Goal: Information Seeking & Learning: Learn about a topic

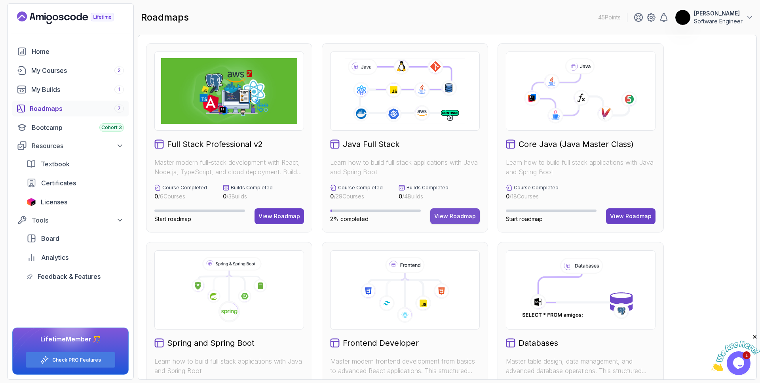
click at [444, 216] on div "View Roadmap" at bounding box center [455, 216] width 42 height 8
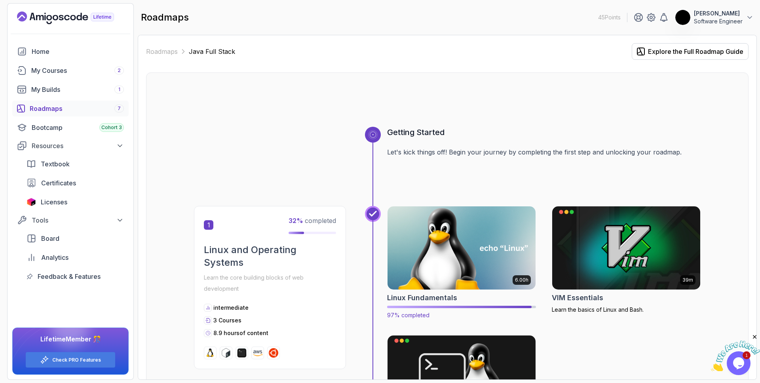
click at [472, 278] on img at bounding box center [462, 247] width 156 height 87
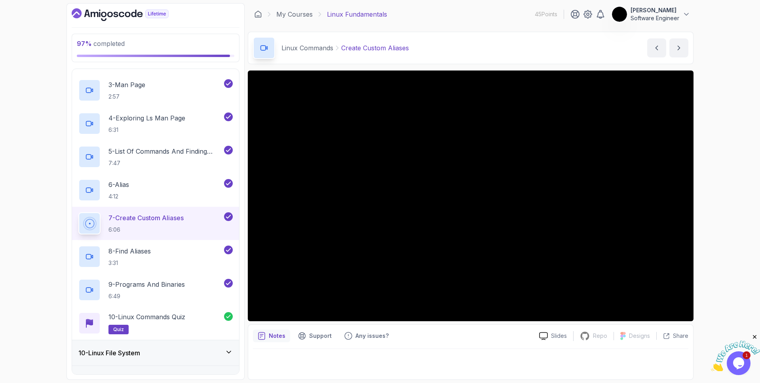
scroll to position [413, 0]
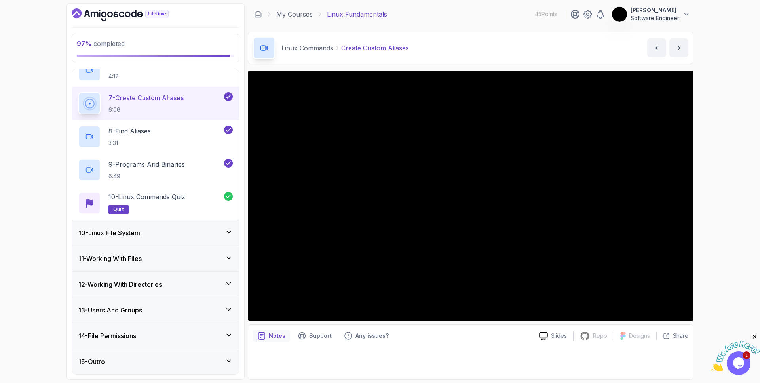
click at [177, 353] on div "15 - Outro" at bounding box center [155, 361] width 167 height 25
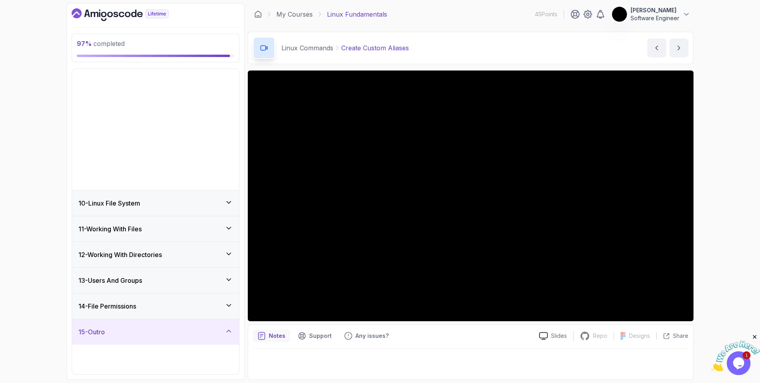
scroll to position [81, 0]
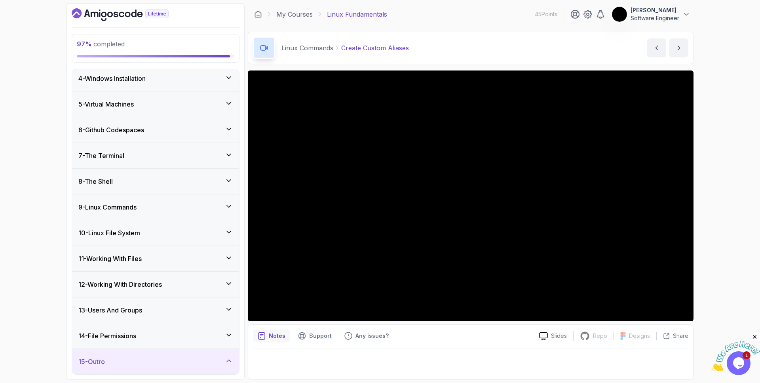
click at [179, 364] on div "15 - Outro" at bounding box center [155, 361] width 154 height 9
click at [169, 359] on div "15 - Outro" at bounding box center [155, 361] width 154 height 9
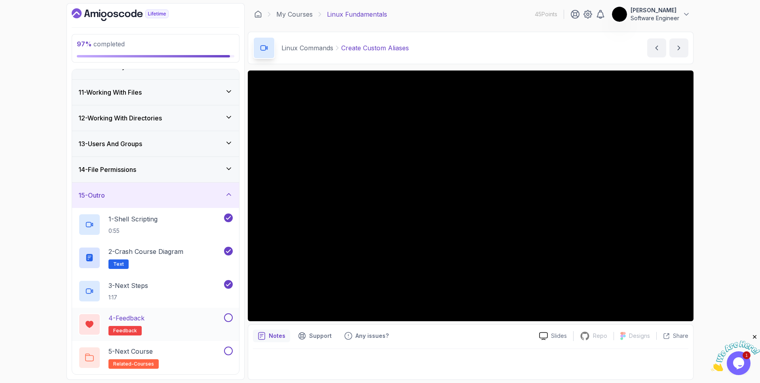
click at [227, 316] on button at bounding box center [228, 317] width 9 height 9
click at [230, 352] on button at bounding box center [228, 350] width 9 height 9
click at [230, 195] on icon at bounding box center [229, 194] width 8 height 8
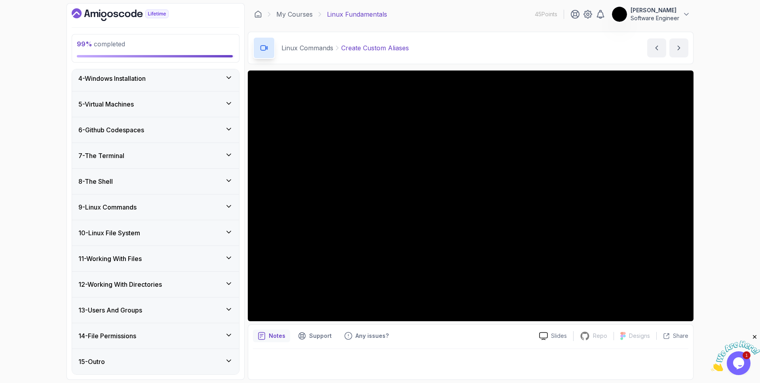
scroll to position [0, 0]
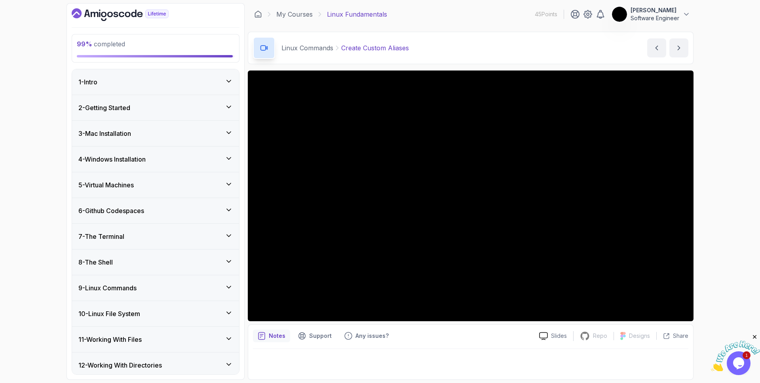
click at [226, 82] on icon at bounding box center [229, 81] width 8 height 8
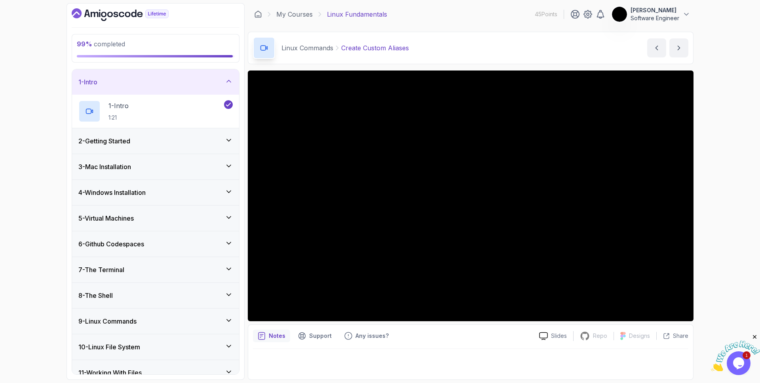
click at [216, 143] on div "2 - Getting Started" at bounding box center [155, 140] width 154 height 9
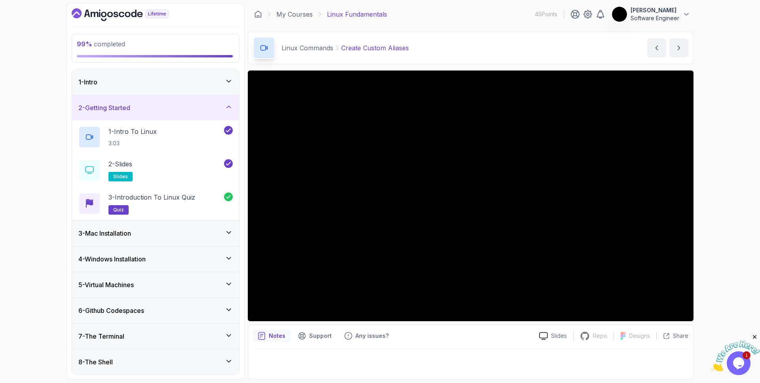
click at [227, 231] on icon at bounding box center [229, 232] width 8 height 8
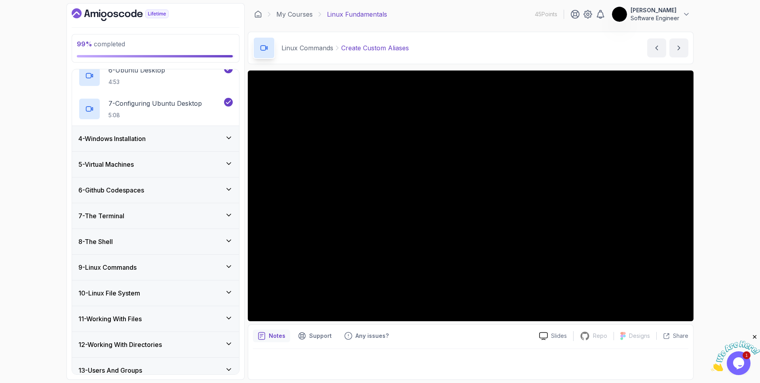
scroll to position [313, 0]
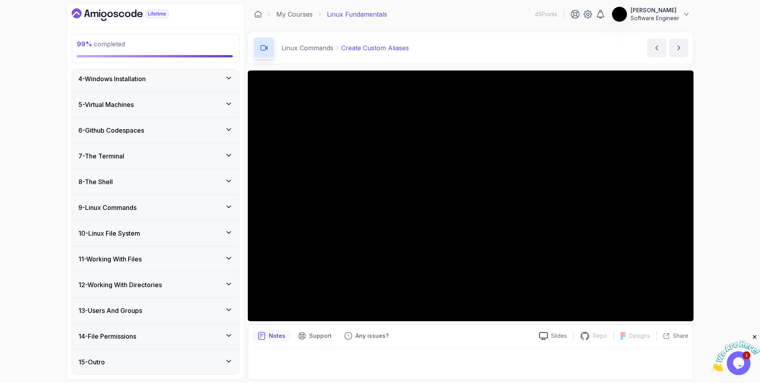
click at [226, 84] on div "4 - Windows Installation" at bounding box center [155, 78] width 167 height 25
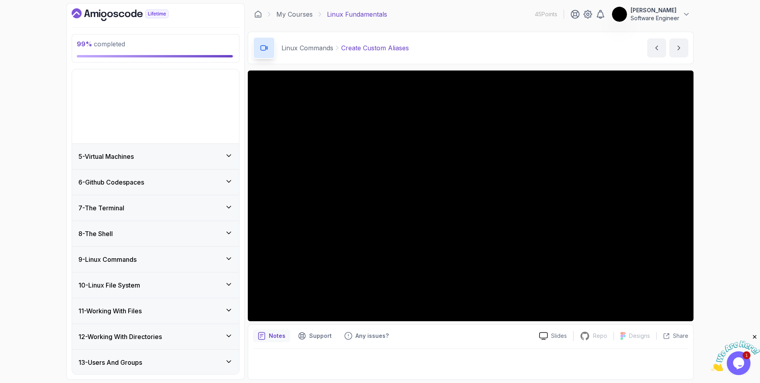
scroll to position [81, 0]
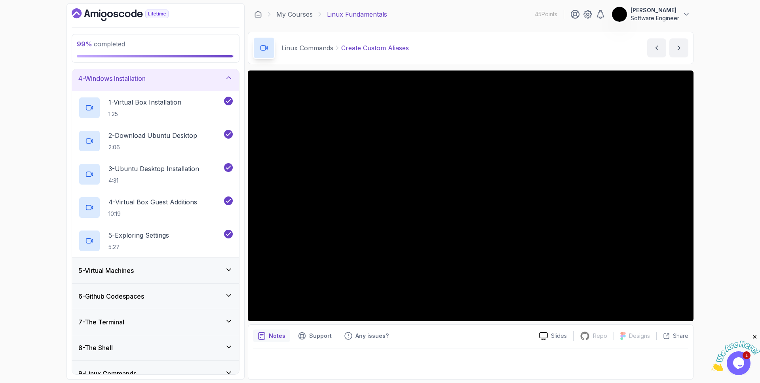
click at [200, 271] on div "5 - Virtual Machines" at bounding box center [155, 270] width 154 height 9
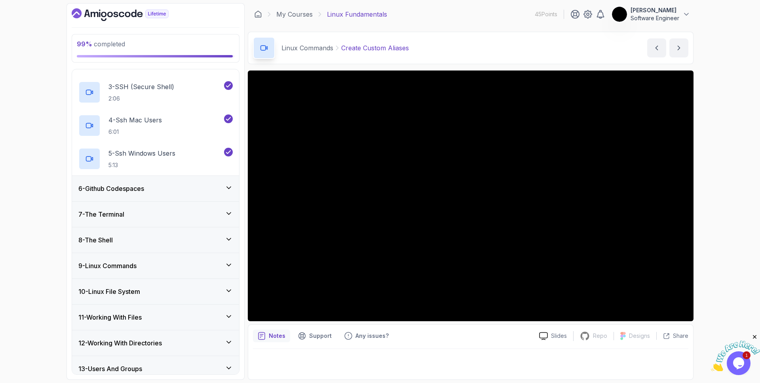
scroll to position [247, 0]
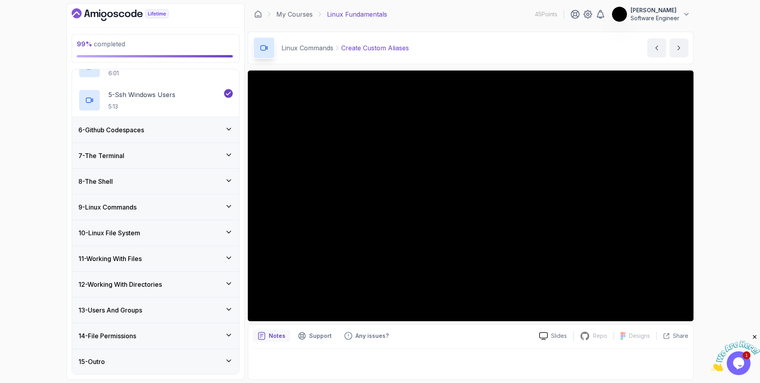
click at [207, 129] on div "6 - Github Codespaces" at bounding box center [155, 129] width 154 height 9
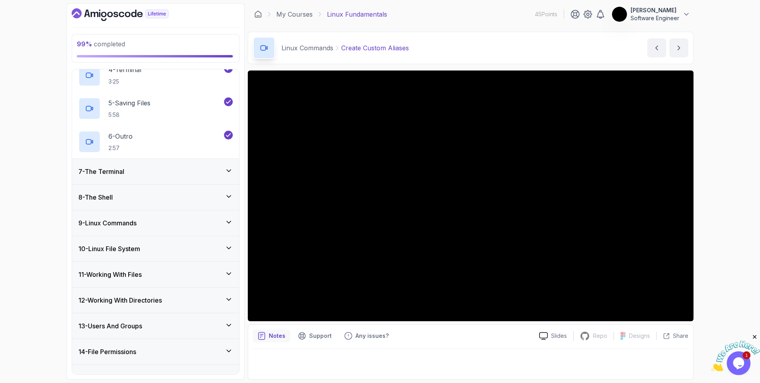
scroll to position [280, 0]
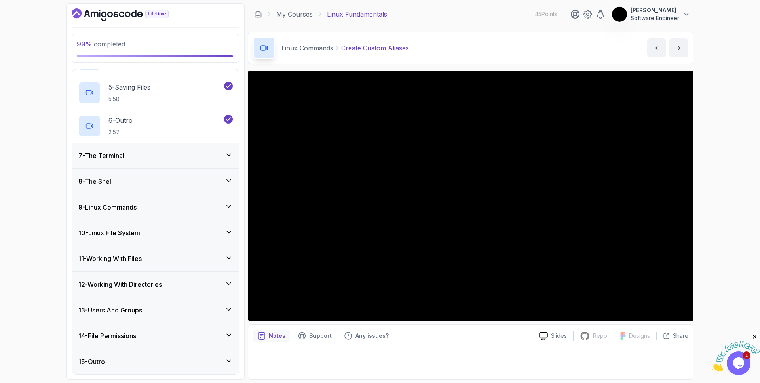
click at [209, 151] on div "7 - The Terminal" at bounding box center [155, 155] width 154 height 9
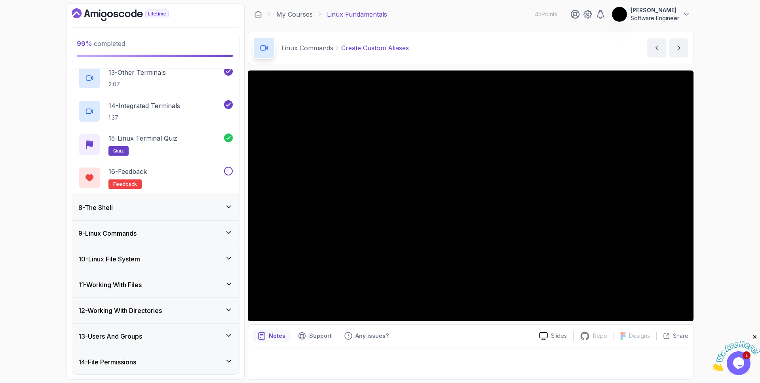
scroll to position [612, 0]
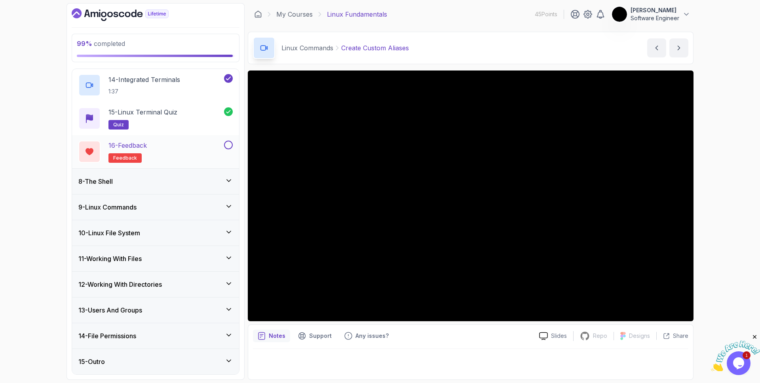
click at [231, 146] on button at bounding box center [228, 144] width 9 height 9
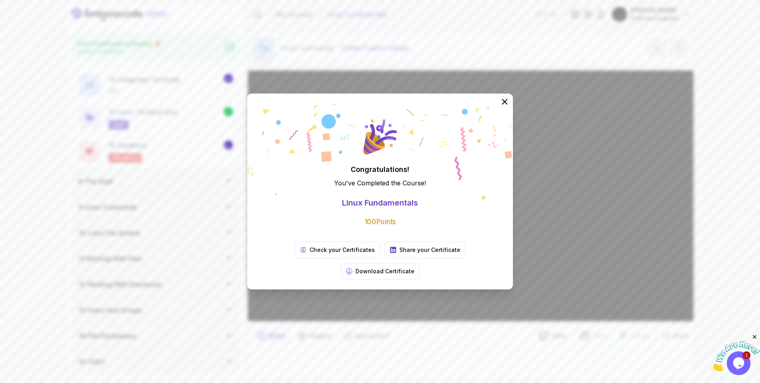
scroll to position [610, 0]
click at [138, 63] on div "Congratulations! You've Completed the Course ! Linux Fundamentals 100 Points Ch…" at bounding box center [380, 191] width 760 height 383
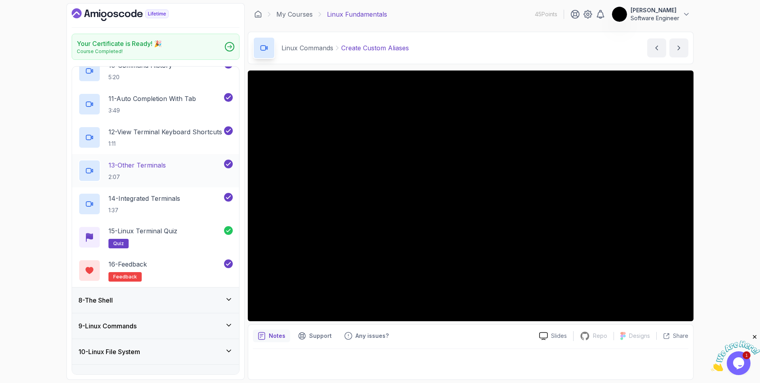
scroll to position [222, 0]
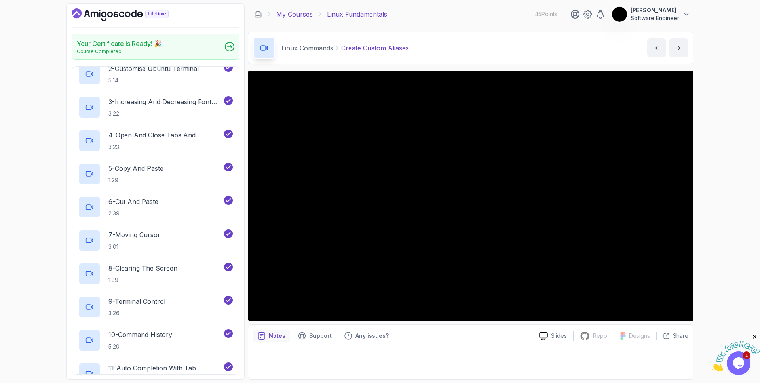
click at [299, 15] on link "My Courses" at bounding box center [294, 13] width 36 height 9
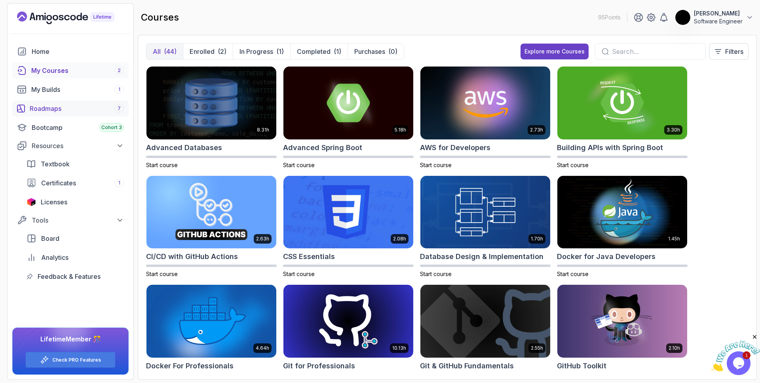
click at [68, 114] on link "Roadmaps 7" at bounding box center [70, 109] width 116 height 16
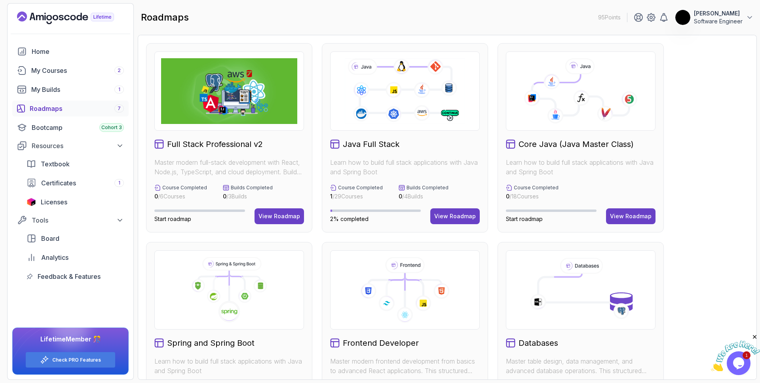
click at [388, 161] on p "Learn how to build full stack applications with Java and Spring Boot" at bounding box center [405, 167] width 150 height 19
click at [437, 211] on button "View Roadmap" at bounding box center [454, 216] width 49 height 16
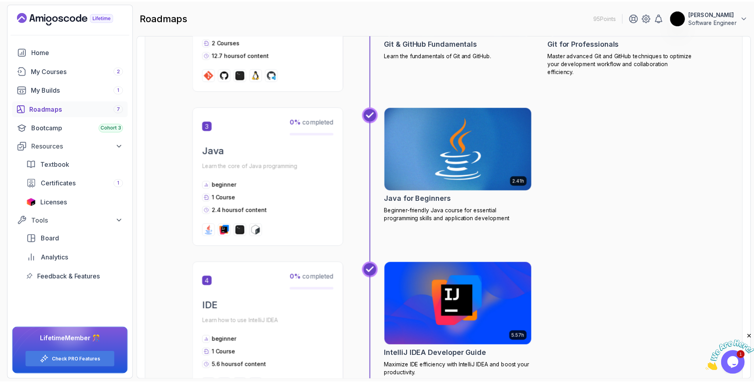
scroll to position [530, 0]
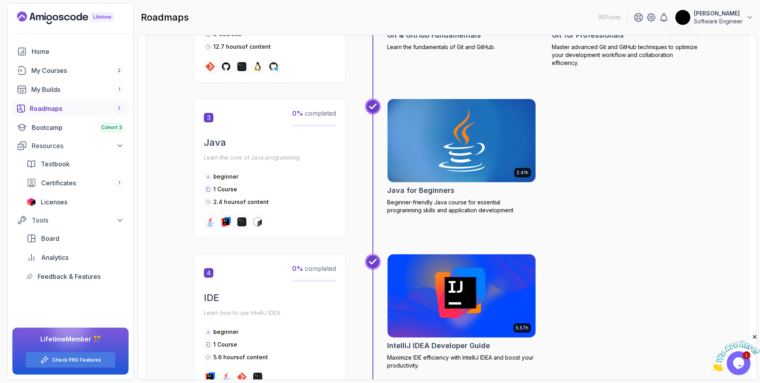
click at [456, 155] on img at bounding box center [462, 140] width 156 height 87
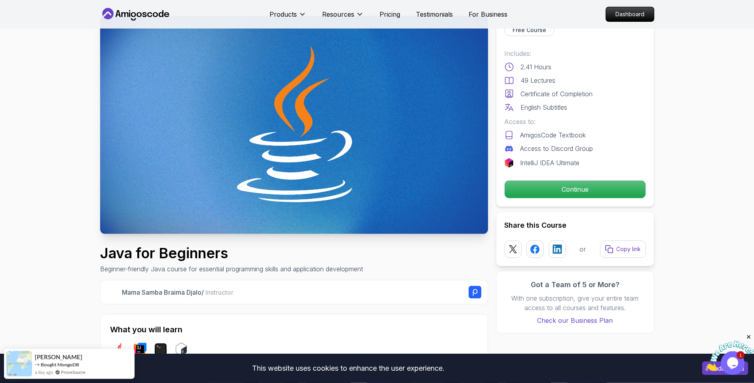
scroll to position [19, 0]
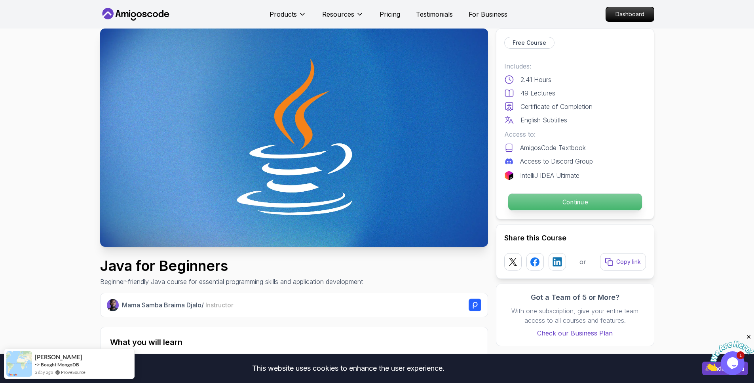
click at [597, 203] on p "Continue" at bounding box center [575, 202] width 134 height 17
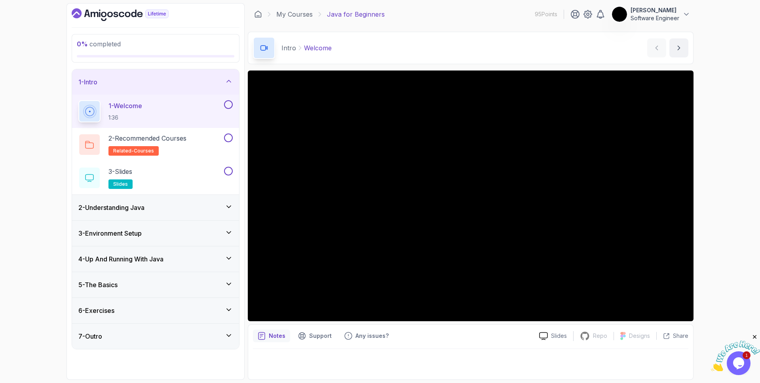
click at [175, 256] on div "4 - Up And Running With Java" at bounding box center [155, 258] width 154 height 9
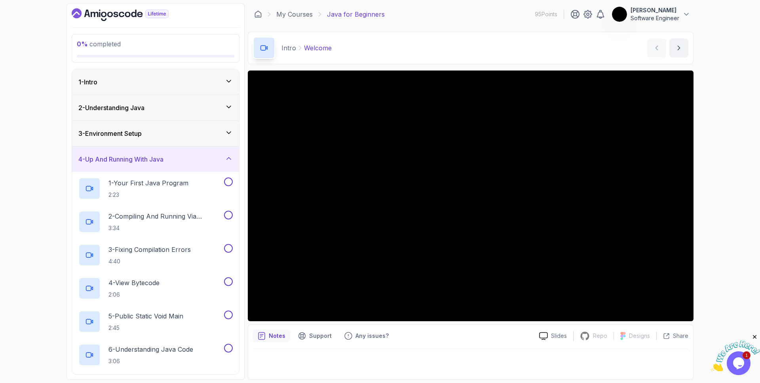
click at [200, 164] on div "4 - Up And Running With Java" at bounding box center [155, 158] width 167 height 25
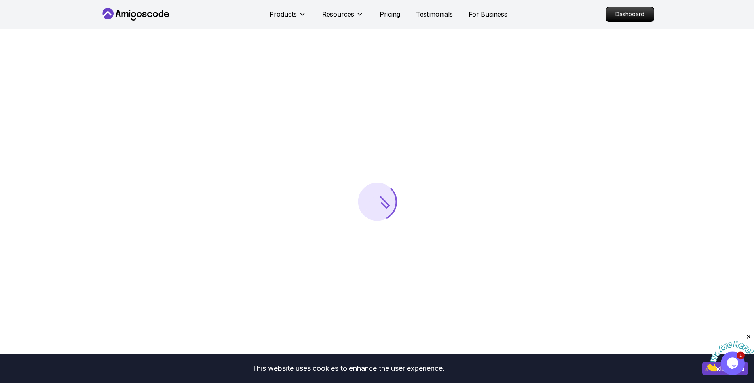
scroll to position [19, 0]
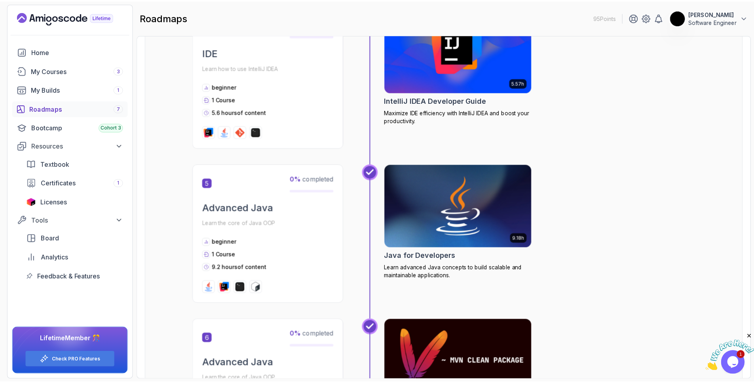
scroll to position [784, 0]
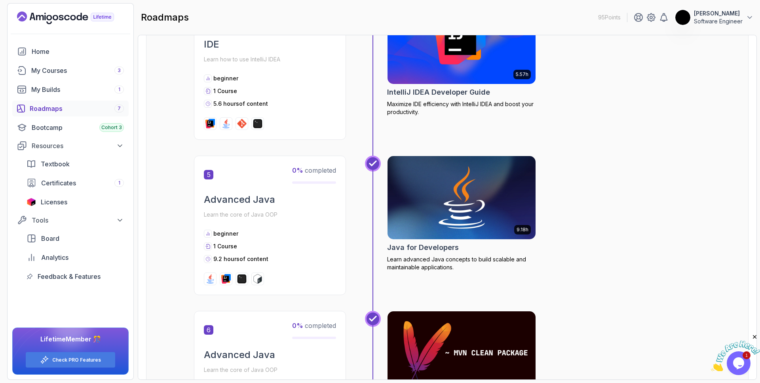
click at [456, 230] on img at bounding box center [462, 197] width 156 height 87
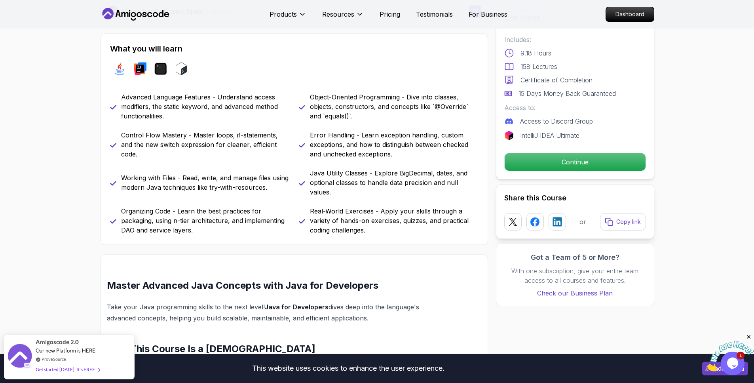
scroll to position [329, 0]
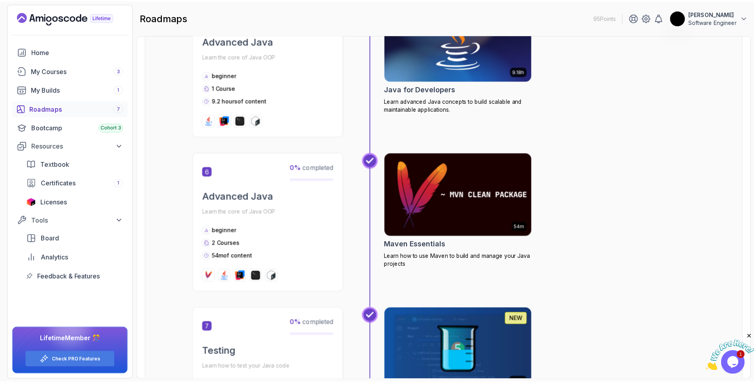
scroll to position [935, 0]
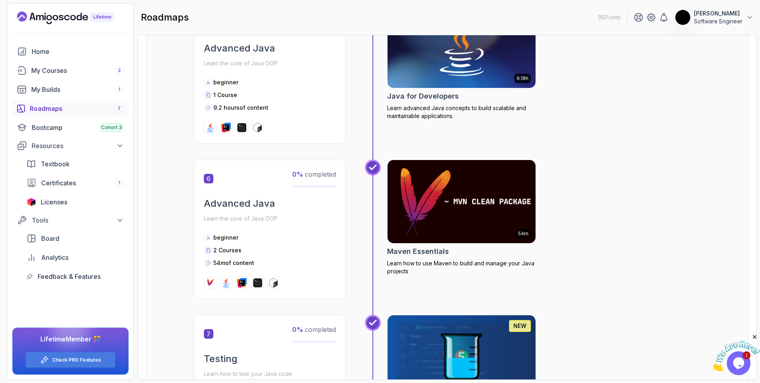
click at [421, 247] on h2 "Maven Essentials" at bounding box center [418, 251] width 62 height 11
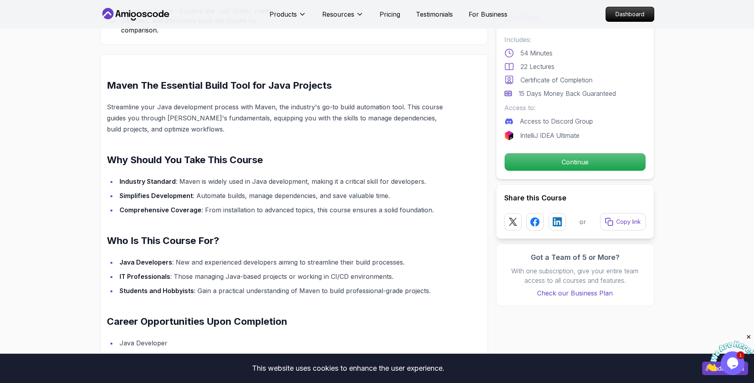
scroll to position [551, 0]
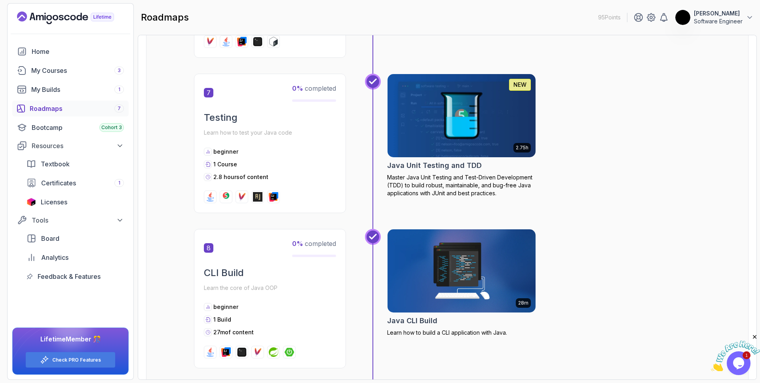
scroll to position [1203, 0]
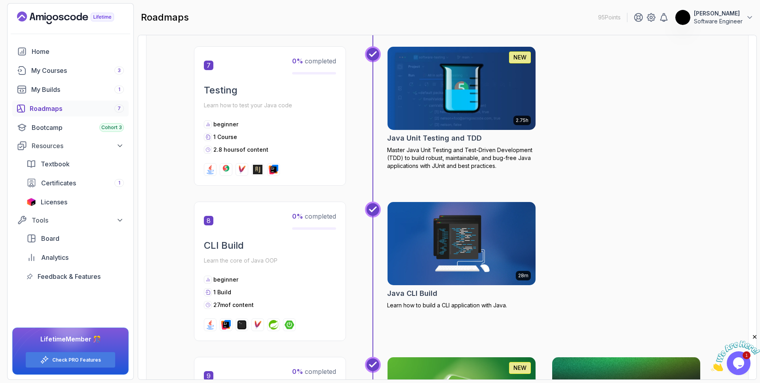
click at [469, 150] on p "Master Java Unit Testing and Test-Driven Development (TDD) to build robust, mai…" at bounding box center [461, 158] width 149 height 24
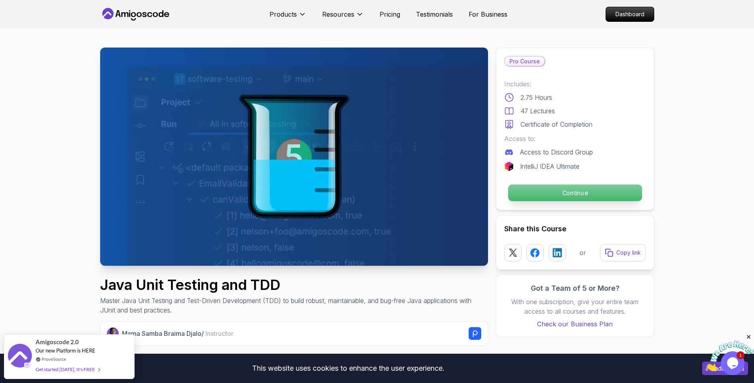
click at [600, 195] on p "Continue" at bounding box center [575, 192] width 134 height 17
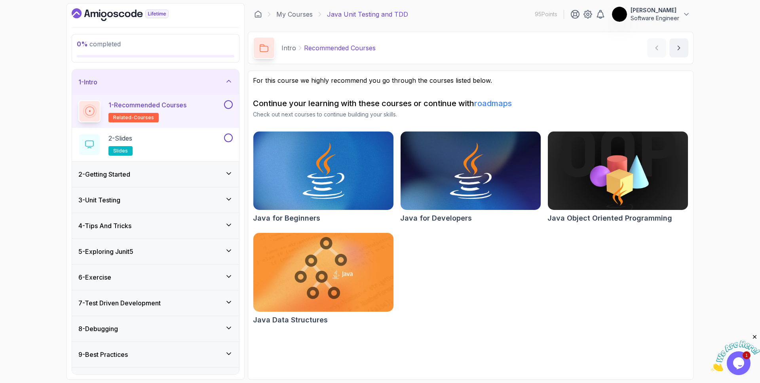
click at [230, 104] on button at bounding box center [228, 104] width 9 height 9
click at [173, 145] on div "2 - Slides slides" at bounding box center [150, 144] width 144 height 22
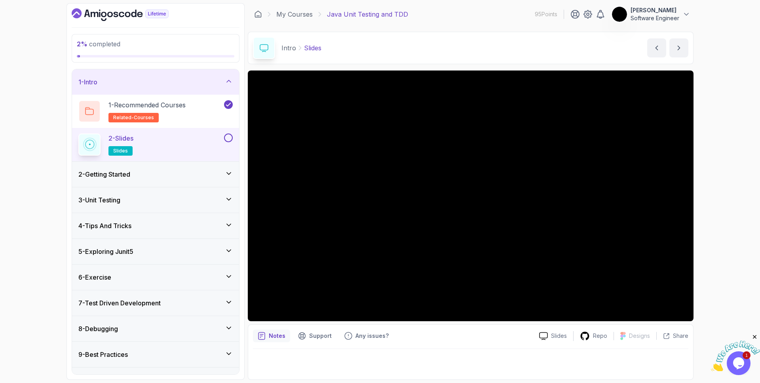
click at [130, 175] on h3 "2 - Getting Started" at bounding box center [104, 173] width 52 height 9
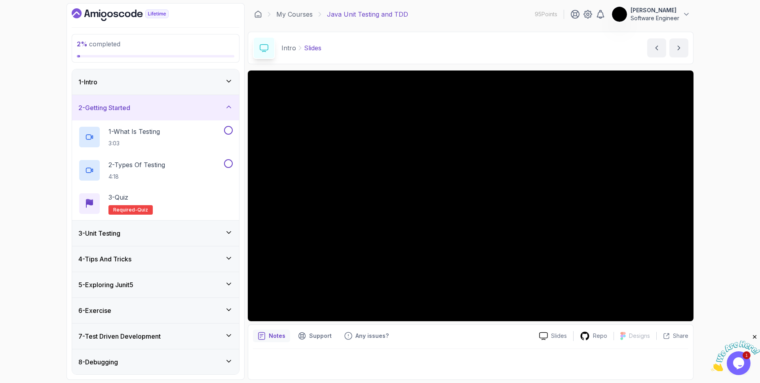
click at [109, 93] on div "1 - Intro" at bounding box center [155, 81] width 167 height 25
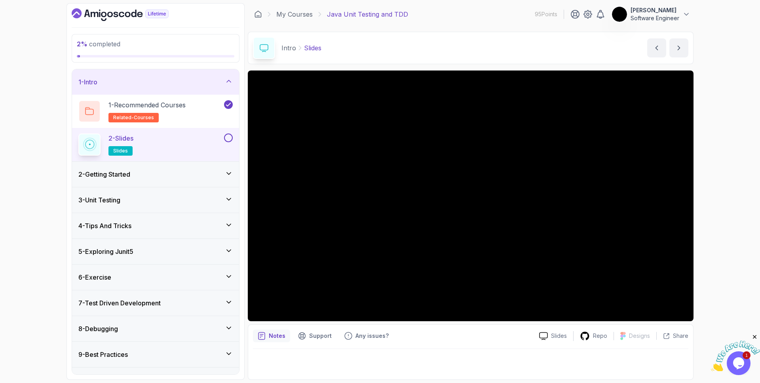
click at [232, 138] on button at bounding box center [228, 137] width 9 height 9
click at [132, 180] on div "2 - Getting Started" at bounding box center [155, 173] width 167 height 25
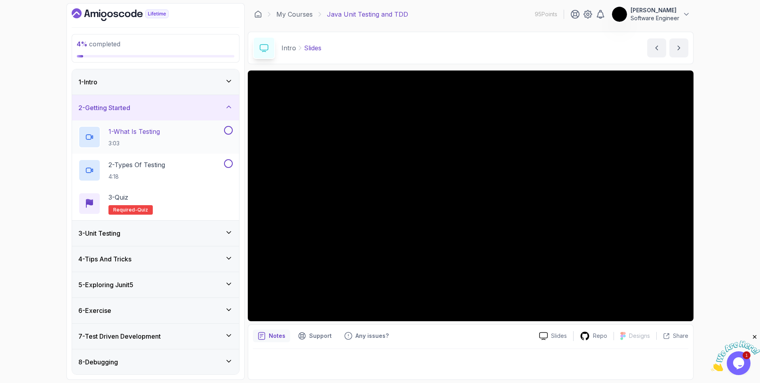
click at [184, 147] on div "1 - What Is Testing 3:03" at bounding box center [150, 137] width 144 height 22
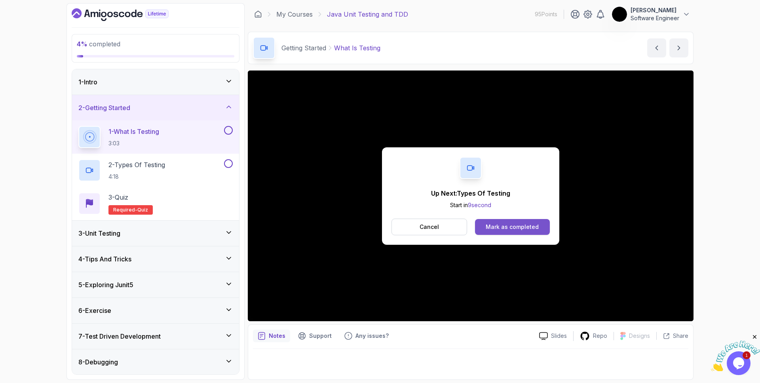
click at [505, 223] on div "Mark as completed" at bounding box center [512, 227] width 53 height 8
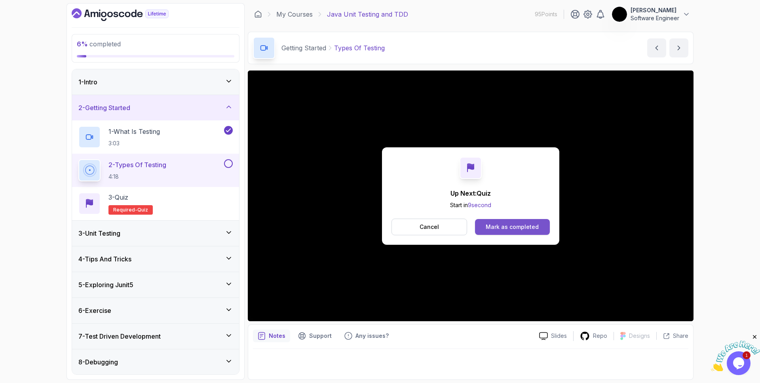
click at [530, 226] on div "Mark as completed" at bounding box center [512, 227] width 53 height 8
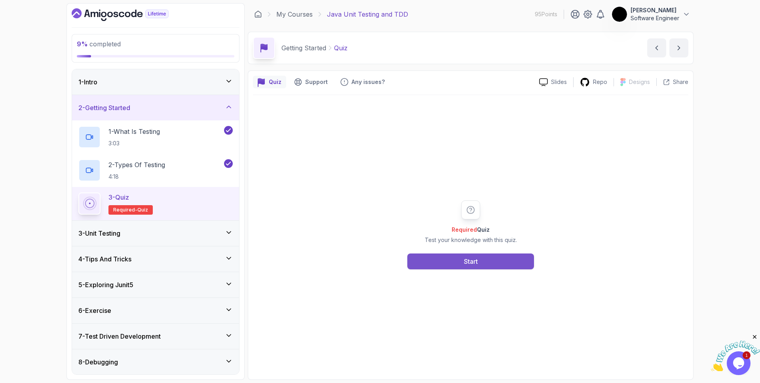
click at [448, 262] on button "Start" at bounding box center [470, 261] width 127 height 16
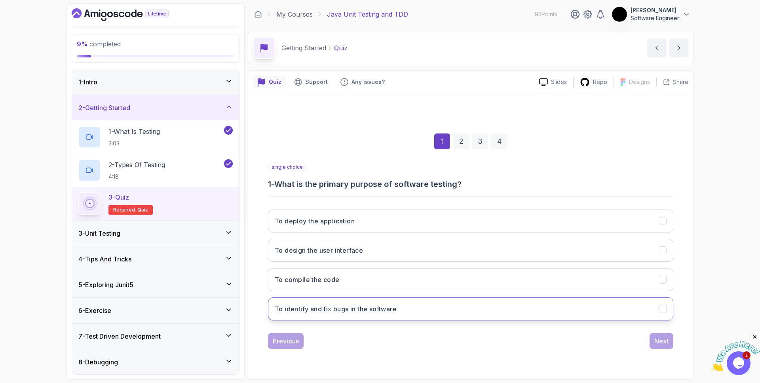
click at [425, 311] on button "To identify and fix bugs in the software" at bounding box center [470, 308] width 405 height 23
click at [664, 340] on div "Next" at bounding box center [661, 340] width 14 height 9
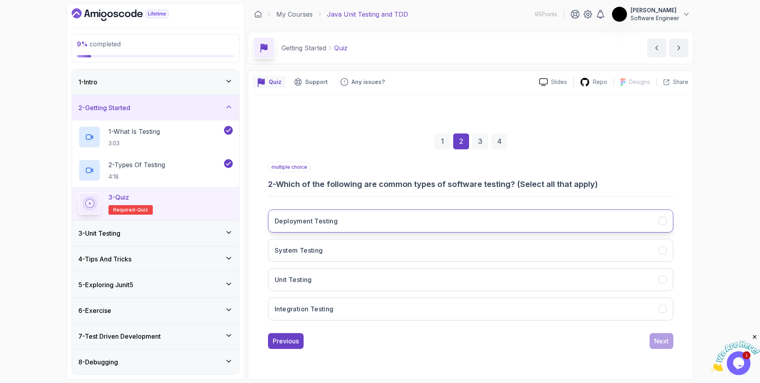
click at [378, 219] on button "Deployment Testing" at bounding box center [470, 220] width 405 height 23
click at [414, 219] on button "Deployment Testing" at bounding box center [470, 220] width 405 height 23
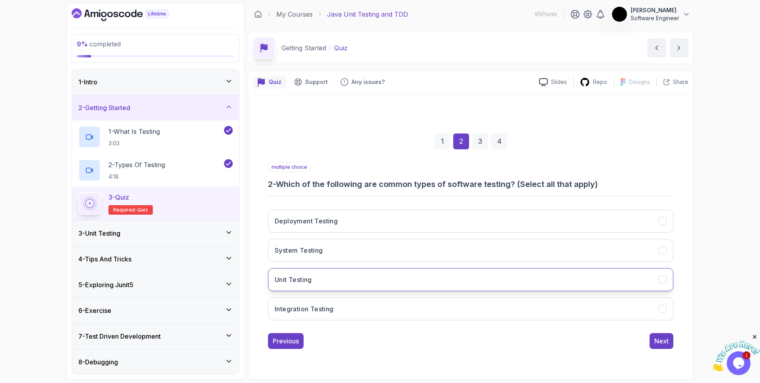
click at [355, 281] on button "Unit Testing" at bounding box center [470, 279] width 405 height 23
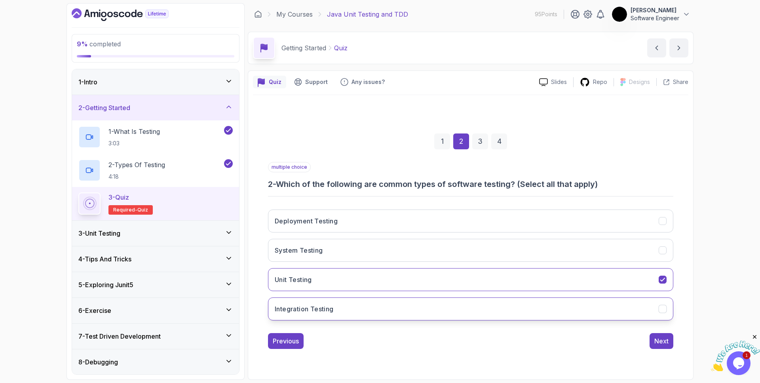
click at [353, 311] on button "Integration Testing" at bounding box center [470, 308] width 405 height 23
click at [668, 344] on div "Next" at bounding box center [661, 340] width 14 height 9
click at [392, 311] on button "Integration Testing" at bounding box center [470, 308] width 405 height 23
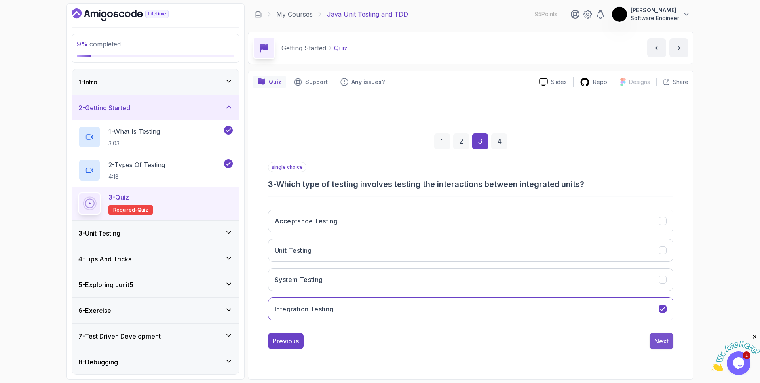
click at [656, 338] on div "Next" at bounding box center [661, 340] width 14 height 9
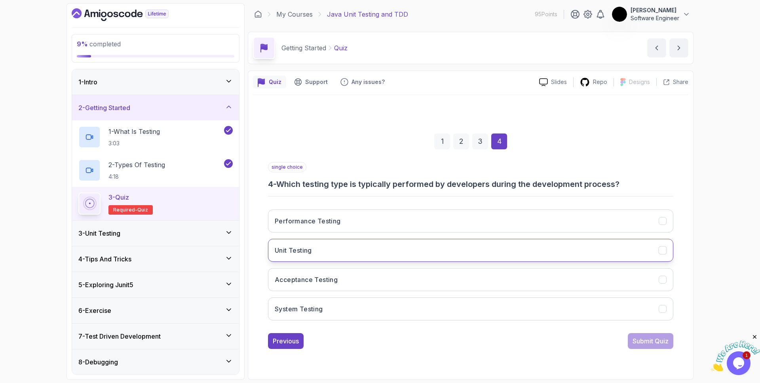
click at [355, 245] on button "Unit Testing" at bounding box center [470, 250] width 405 height 23
click at [662, 343] on div "Submit Quiz" at bounding box center [650, 340] width 36 height 9
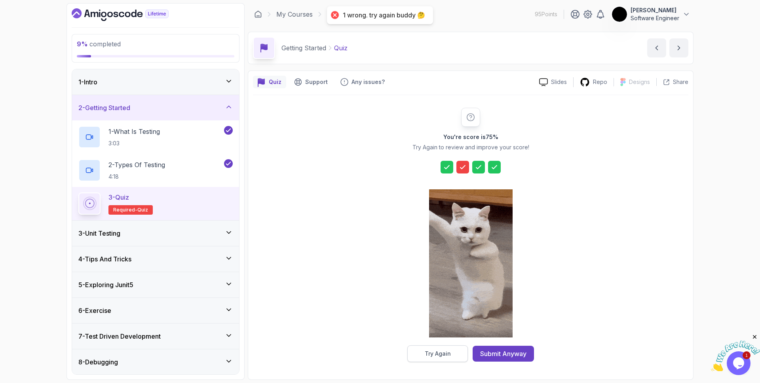
click at [447, 352] on div "Try Again" at bounding box center [438, 353] width 26 height 8
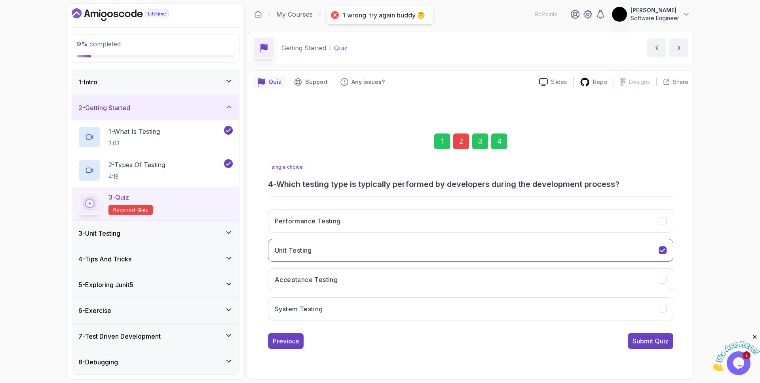
click at [289, 352] on div "1 2 3 4 single choice 4 - Which testing type is typically performed by develope…" at bounding box center [470, 234] width 435 height 241
click at [297, 345] on div "Previous" at bounding box center [286, 340] width 26 height 9
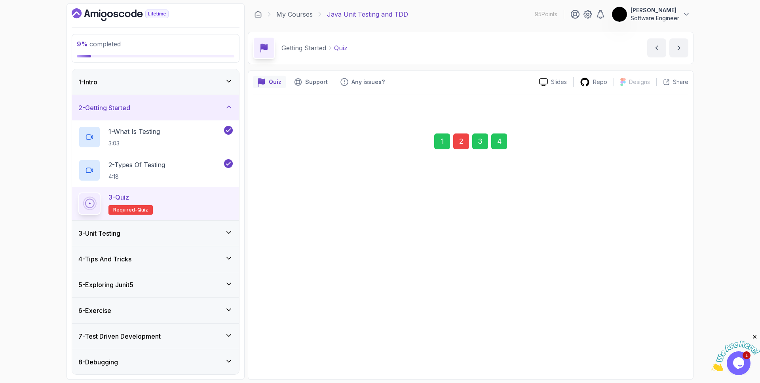
click at [297, 345] on div "Previous" at bounding box center [286, 340] width 26 height 9
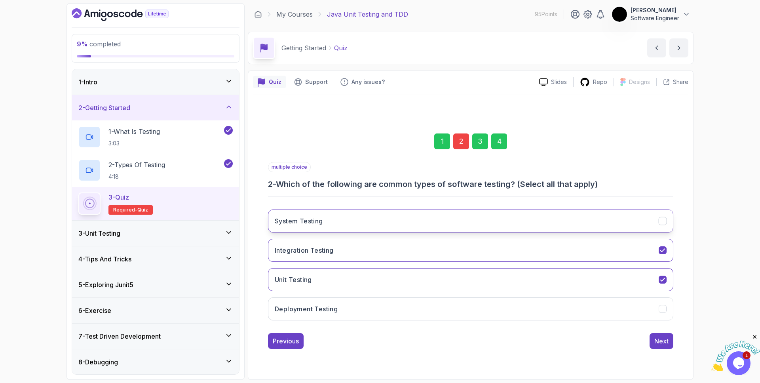
click at [622, 225] on button "System Testing" at bounding box center [470, 220] width 405 height 23
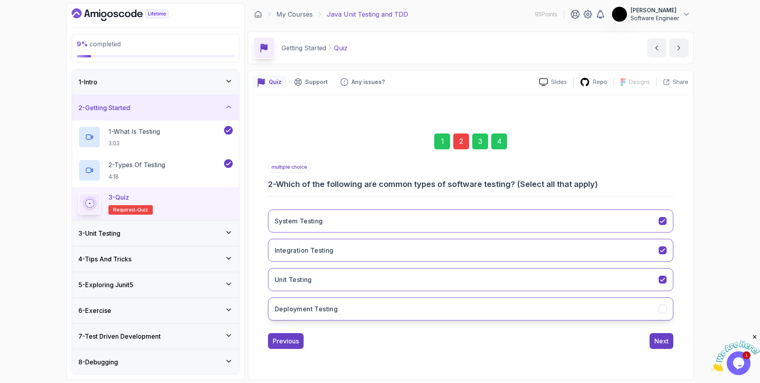
click at [669, 305] on button "Deployment Testing" at bounding box center [470, 308] width 405 height 23
click at [664, 342] on div "Next" at bounding box center [661, 340] width 14 height 9
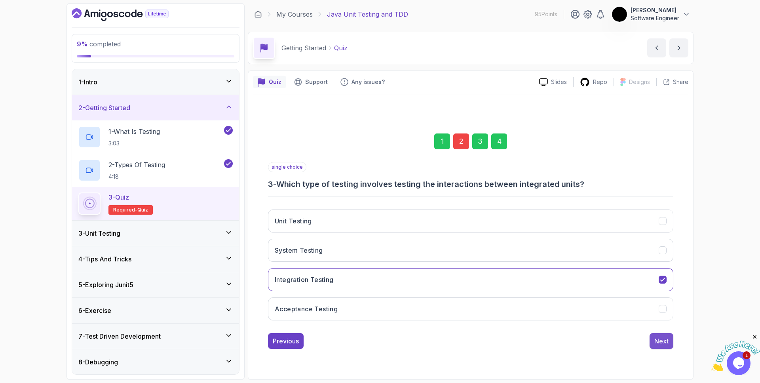
click at [664, 342] on div "Next" at bounding box center [661, 340] width 14 height 9
click at [664, 342] on div "Submit Quiz" at bounding box center [650, 340] width 36 height 9
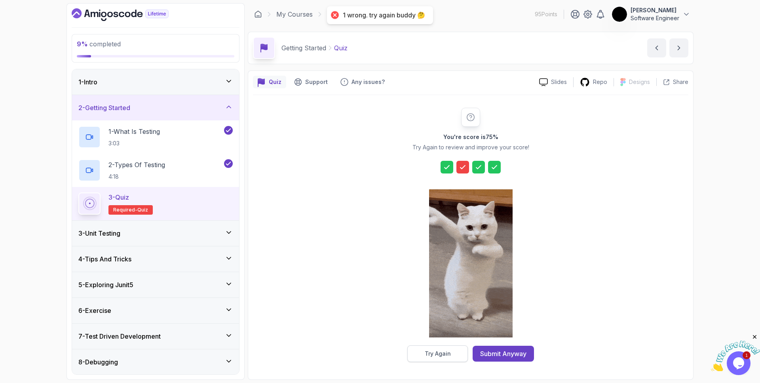
click at [441, 353] on div "Try Again" at bounding box center [438, 353] width 26 height 8
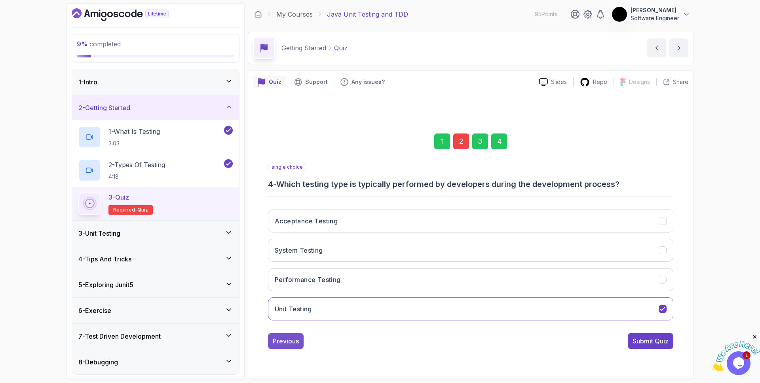
click at [281, 342] on div "Previous" at bounding box center [286, 340] width 26 height 9
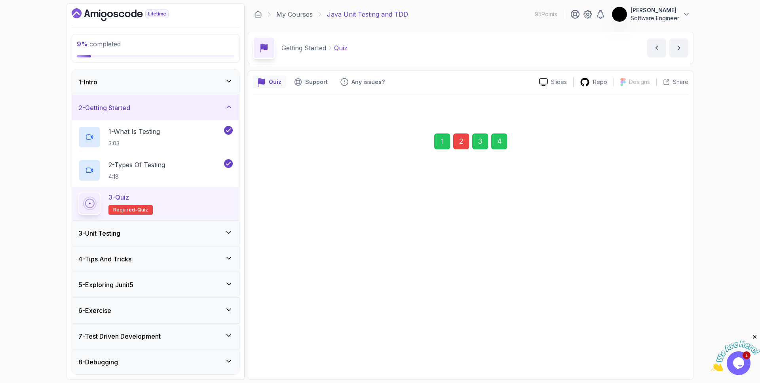
click at [281, 342] on button "Previous" at bounding box center [286, 341] width 36 height 16
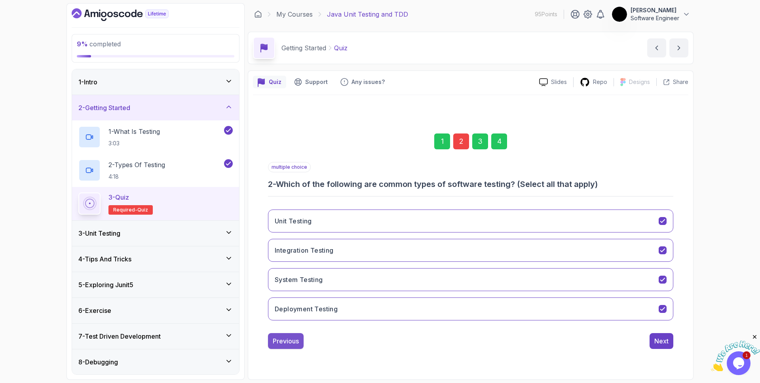
click at [281, 342] on div "Previous" at bounding box center [286, 340] width 26 height 9
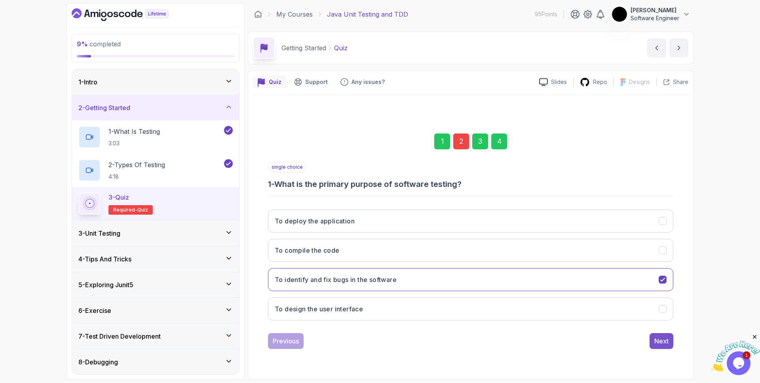
click at [665, 338] on div "Next" at bounding box center [661, 340] width 14 height 9
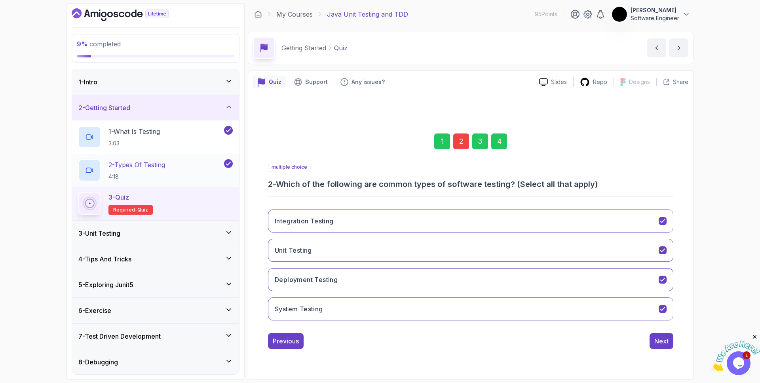
click at [156, 163] on p "2 - Types Of Testing" at bounding box center [136, 164] width 57 height 9
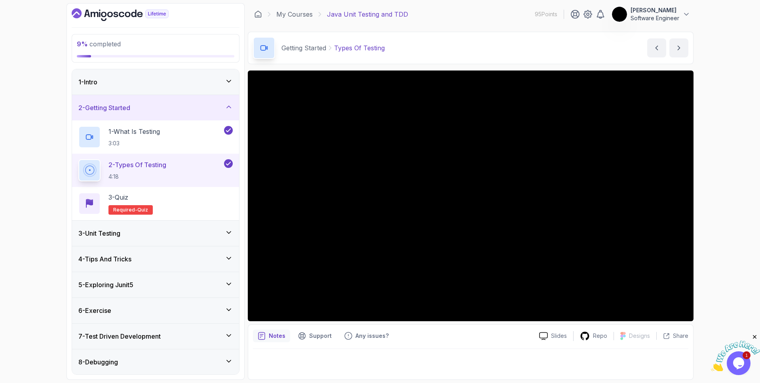
click at [267, 337] on div "Notes" at bounding box center [271, 335] width 37 height 13
click at [140, 214] on p "Required- quiz" at bounding box center [130, 209] width 44 height 9
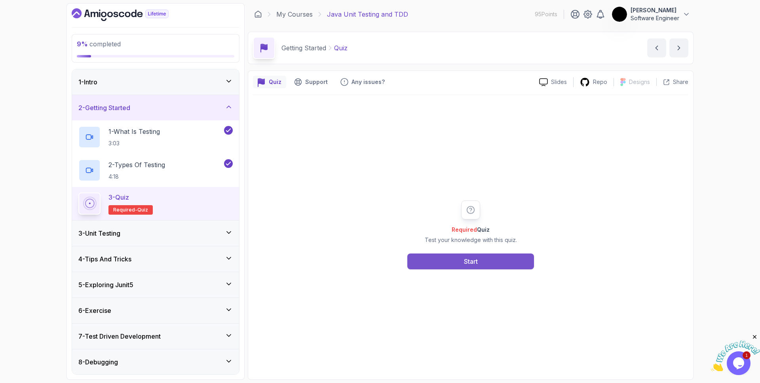
click at [448, 261] on button "Start" at bounding box center [470, 261] width 127 height 16
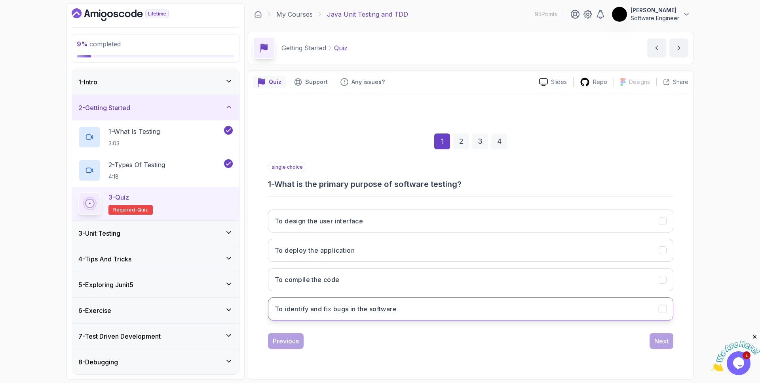
click at [339, 309] on h3 "To identify and fix bugs in the software" at bounding box center [336, 308] width 122 height 9
click at [656, 345] on div "Next" at bounding box center [661, 340] width 14 height 9
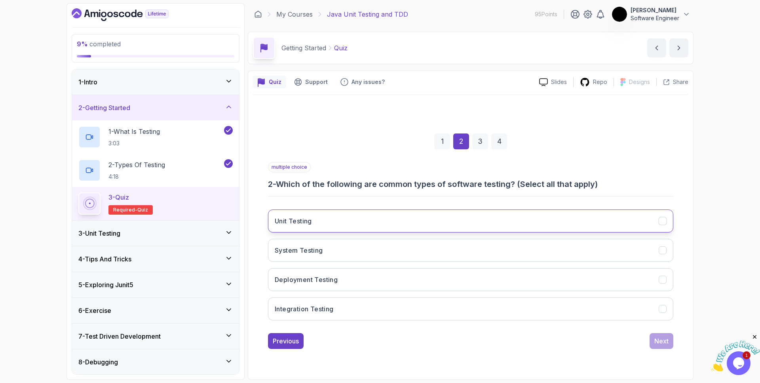
click at [311, 230] on button "Unit Testing" at bounding box center [470, 220] width 405 height 23
click at [309, 242] on button "System Testing" at bounding box center [470, 250] width 405 height 23
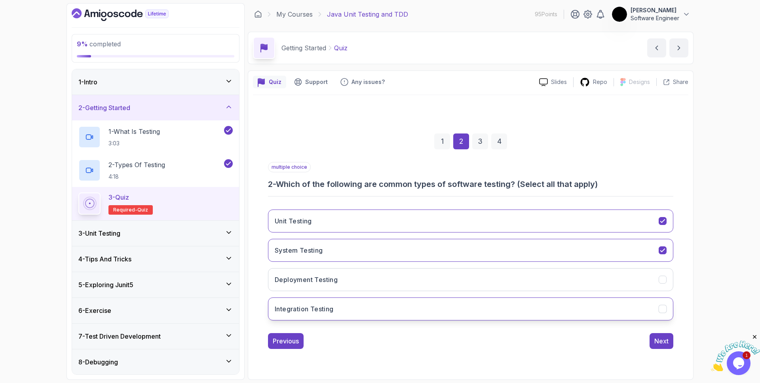
click at [323, 307] on h3 "Integration Testing" at bounding box center [304, 308] width 59 height 9
click at [673, 345] on div "1 2 3 4 multiple choice 2 - Which of the following are common types of software…" at bounding box center [470, 234] width 435 height 241
click at [660, 342] on div "Next" at bounding box center [661, 340] width 14 height 9
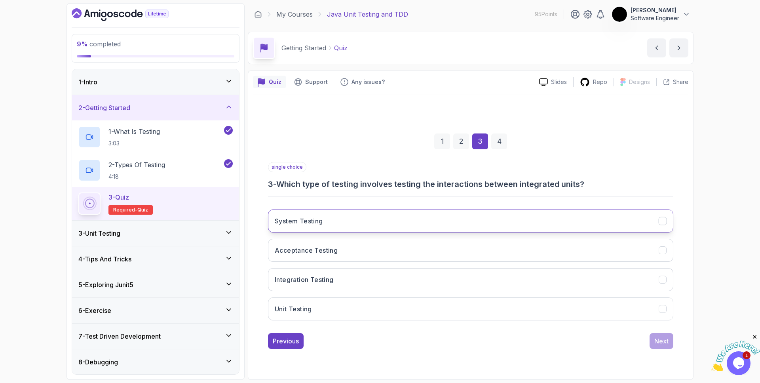
click at [358, 216] on button "System Testing" at bounding box center [470, 220] width 405 height 23
click at [342, 253] on button "Acceptance Testing" at bounding box center [470, 250] width 405 height 23
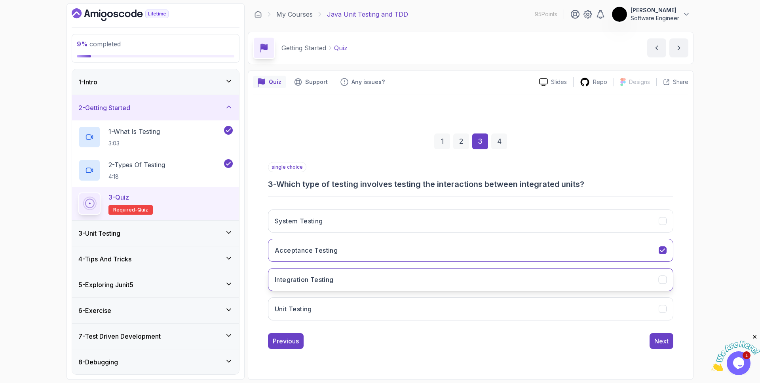
click at [338, 279] on button "Integration Testing" at bounding box center [470, 279] width 405 height 23
click at [657, 344] on div "Next" at bounding box center [661, 340] width 14 height 9
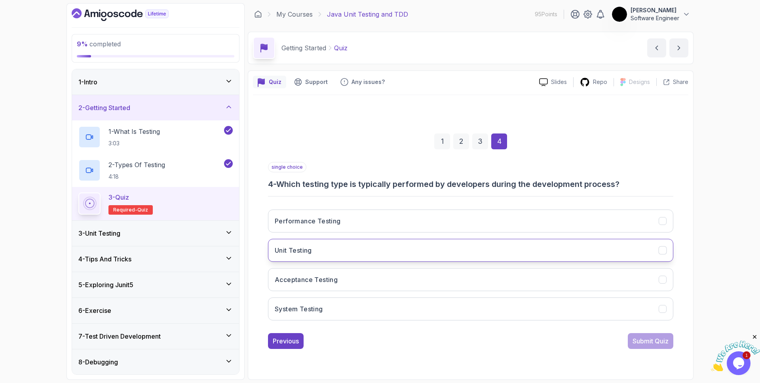
click at [402, 258] on button "Unit Testing" at bounding box center [470, 250] width 405 height 23
click at [659, 337] on div "Submit Quiz" at bounding box center [650, 340] width 36 height 9
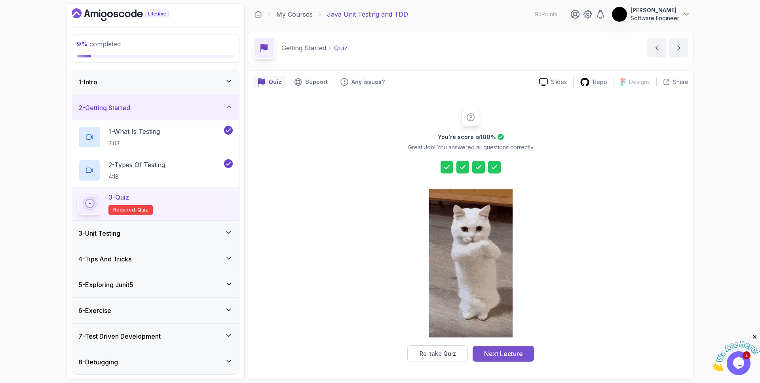
click at [514, 353] on div "Next Lecture" at bounding box center [503, 353] width 39 height 9
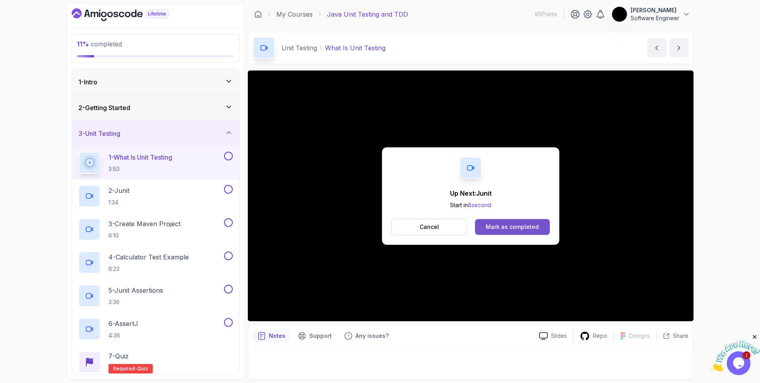
click at [488, 230] on div "Mark as completed" at bounding box center [512, 227] width 53 height 8
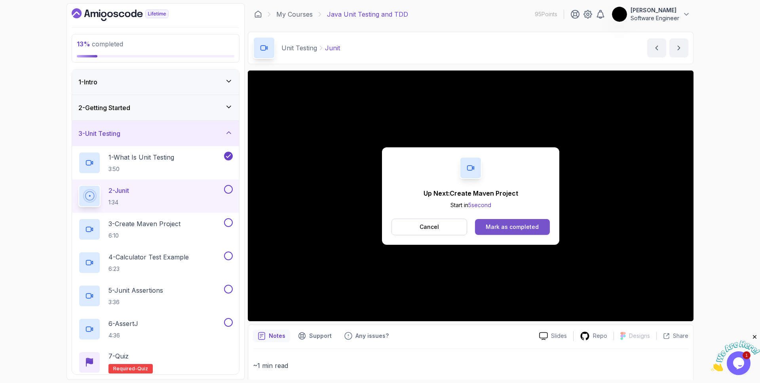
click at [512, 228] on div "Mark as completed" at bounding box center [512, 227] width 53 height 8
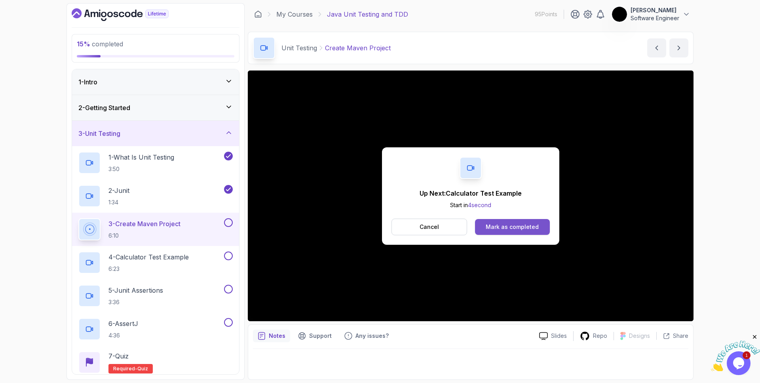
click at [494, 227] on div "Mark as completed" at bounding box center [512, 227] width 53 height 8
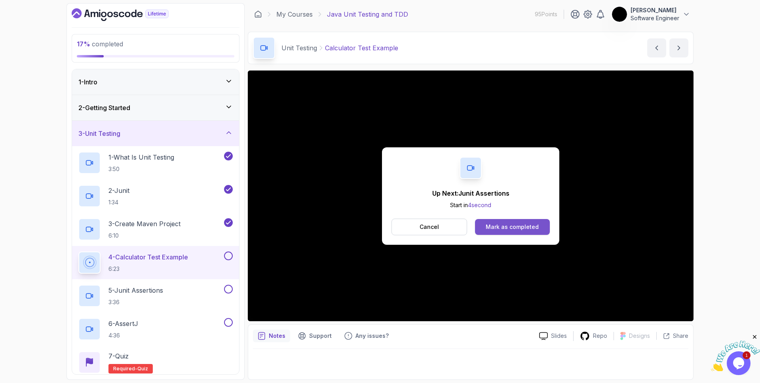
click at [506, 226] on div "Mark as completed" at bounding box center [512, 227] width 53 height 8
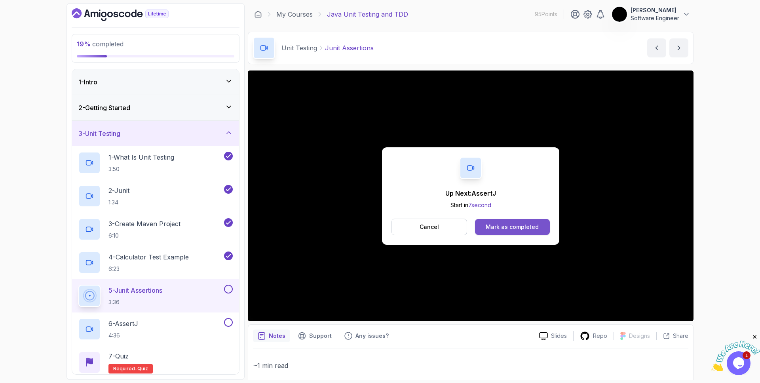
click at [521, 226] on div "Mark as completed" at bounding box center [512, 227] width 53 height 8
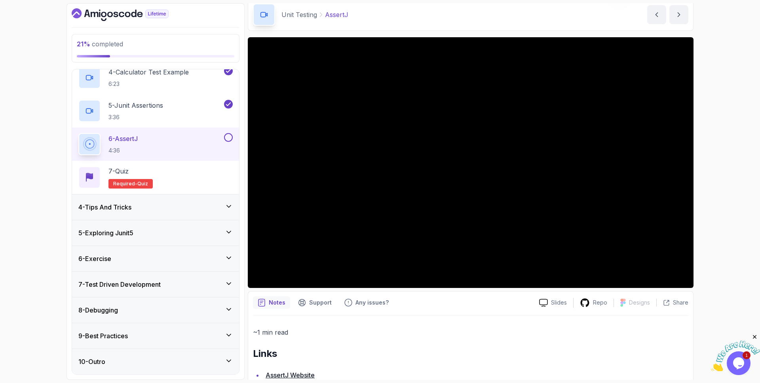
scroll to position [68, 0]
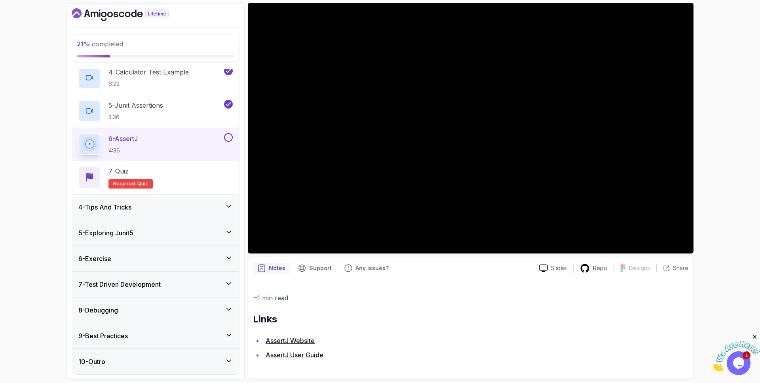
click at [309, 338] on link "AssertJ Website" at bounding box center [290, 340] width 49 height 8
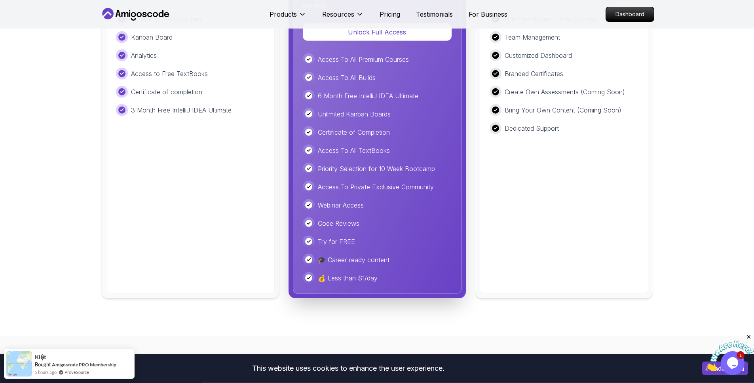
scroll to position [1881, 0]
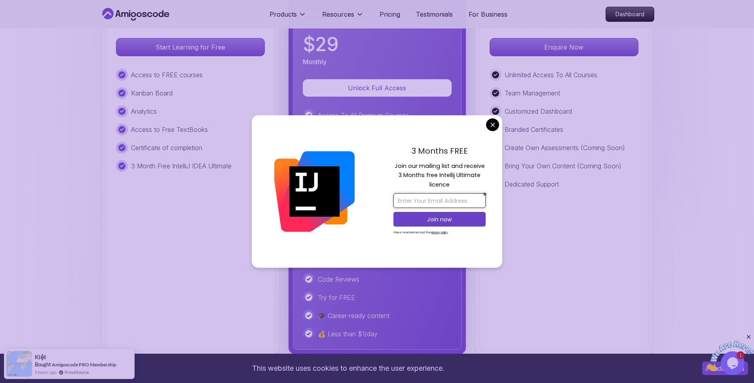
click at [407, 205] on input "email" at bounding box center [439, 200] width 92 height 15
type input "adekanyetomy@gmail.com"
click at [439, 215] on button "Join now" at bounding box center [439, 219] width 92 height 15
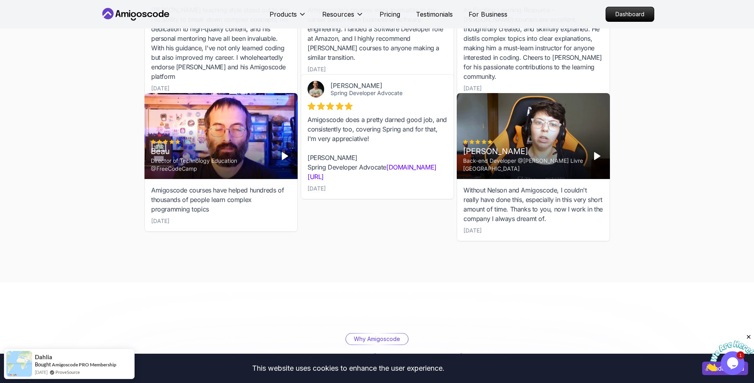
scroll to position [2337, 0]
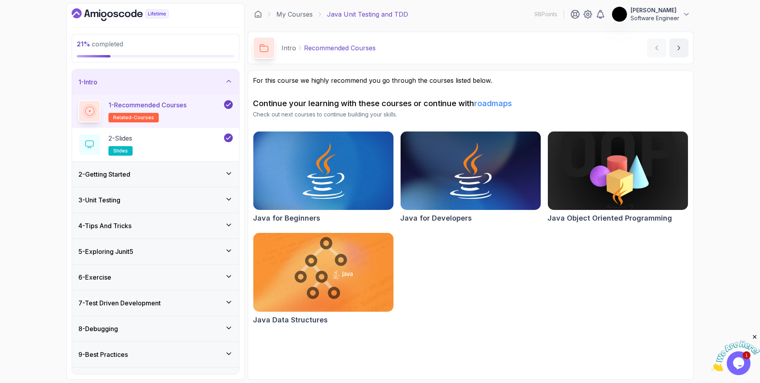
click at [161, 165] on div "2 - Getting Started" at bounding box center [155, 173] width 167 height 25
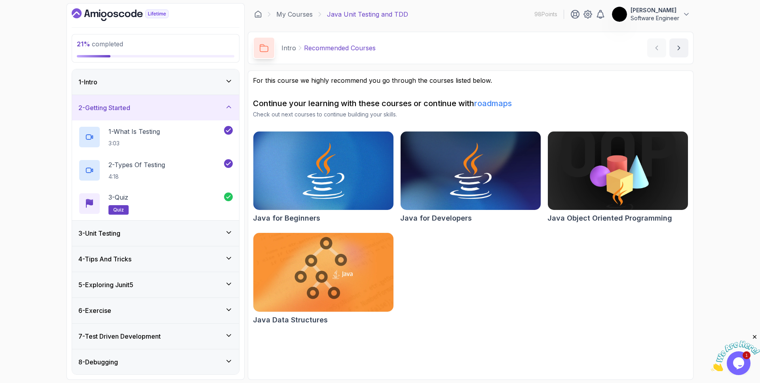
click at [159, 236] on div "3 - Unit Testing" at bounding box center [155, 232] width 154 height 9
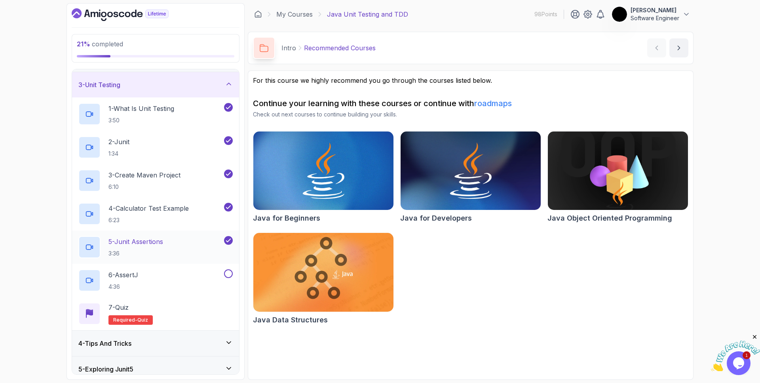
scroll to position [63, 0]
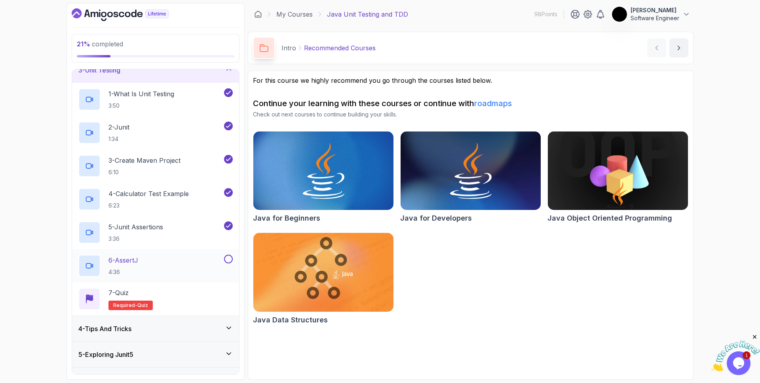
click at [149, 257] on div "6 - AssertJ 4:36" at bounding box center [150, 265] width 144 height 22
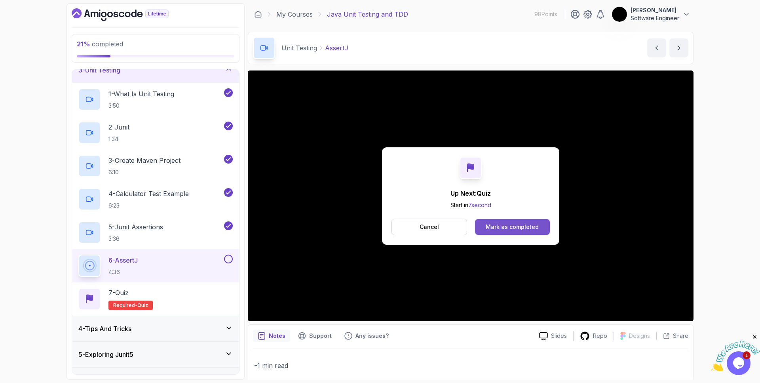
click at [501, 227] on div "Mark as completed" at bounding box center [512, 227] width 53 height 8
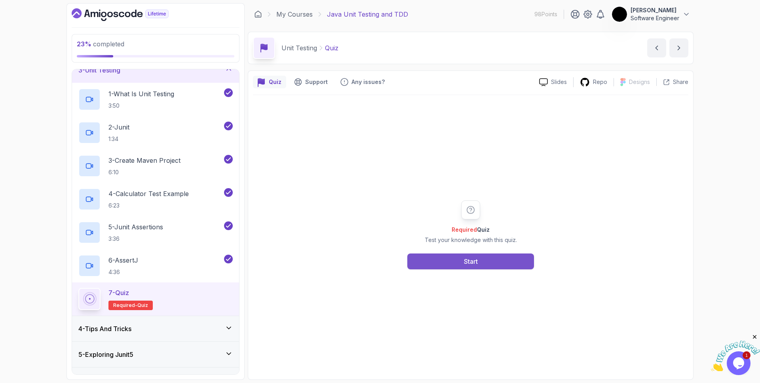
click at [482, 264] on button "Start" at bounding box center [470, 261] width 127 height 16
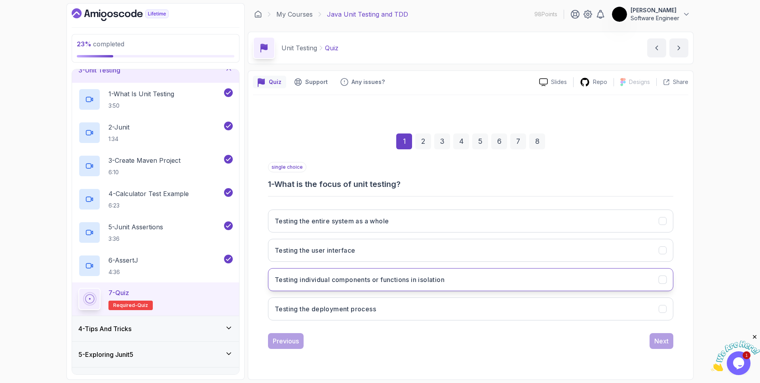
click at [367, 280] on h3 "Testing individual components or functions in isolation" at bounding box center [360, 279] width 170 height 9
click at [657, 342] on div "Next" at bounding box center [661, 340] width 14 height 9
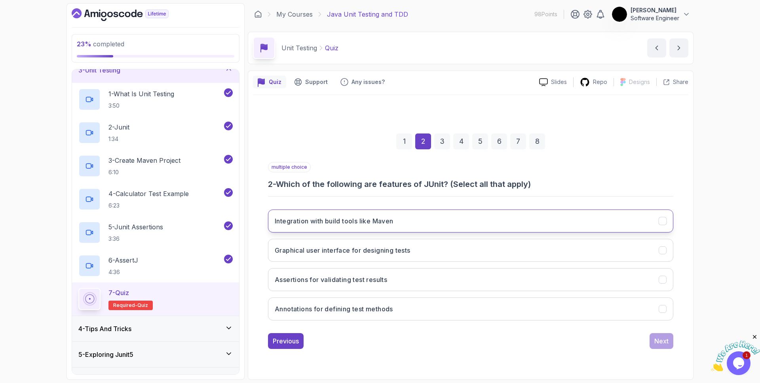
click at [360, 219] on h3 "Integration with build tools like Maven" at bounding box center [334, 220] width 119 height 9
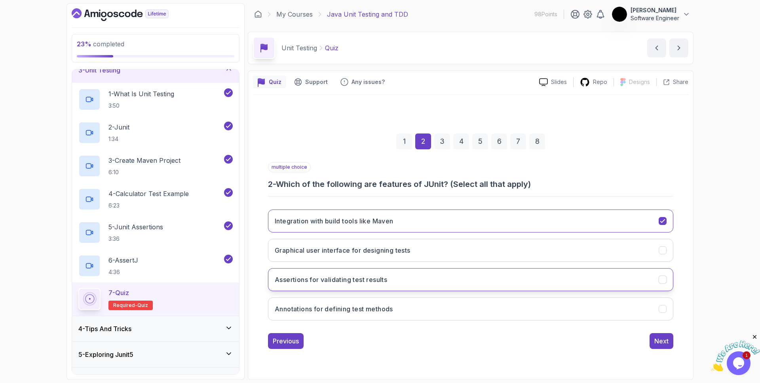
click at [396, 274] on button "Assertions for validating test results" at bounding box center [470, 279] width 405 height 23
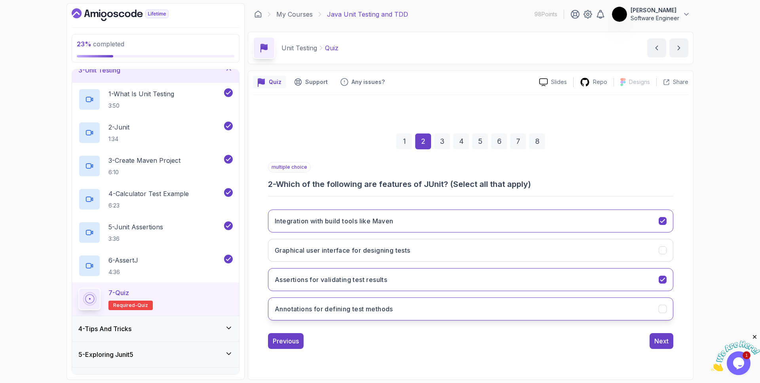
click at [412, 310] on button "Annotations for defining test methods" at bounding box center [470, 308] width 405 height 23
click at [664, 348] on button "Next" at bounding box center [661, 341] width 24 height 16
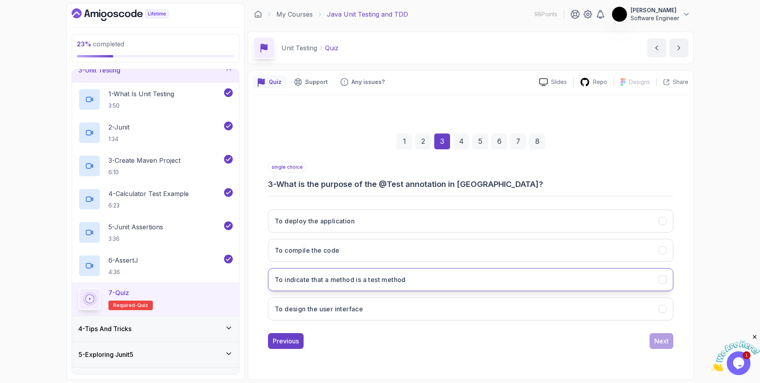
click at [367, 280] on h3 "To indicate that a method is a test method" at bounding box center [340, 279] width 131 height 9
click at [665, 340] on div "Next" at bounding box center [661, 340] width 14 height 9
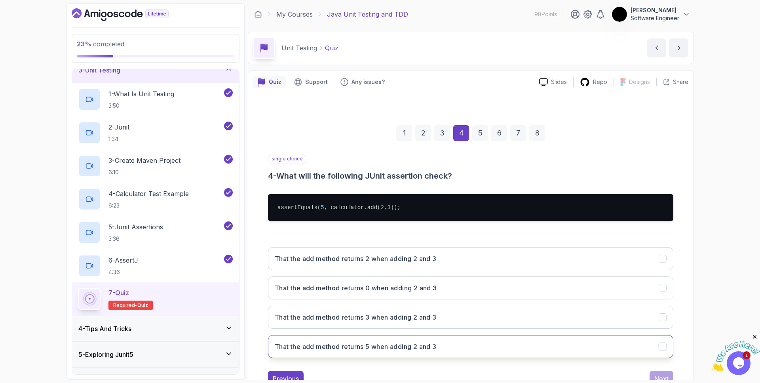
click at [371, 346] on h3 "That the add method returns 5 when adding 2 and 3" at bounding box center [356, 346] width 162 height 9
click at [667, 378] on div "Next" at bounding box center [661, 378] width 14 height 9
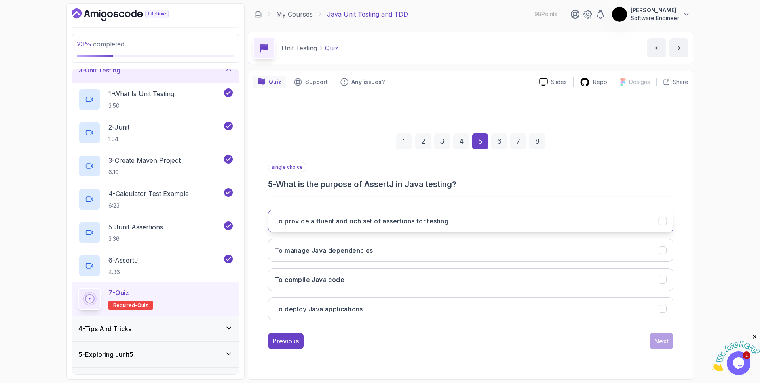
click at [432, 224] on h3 "To provide a fluent and rich set of assertions for testing" at bounding box center [362, 220] width 174 height 9
click at [663, 340] on div "Next" at bounding box center [661, 340] width 14 height 9
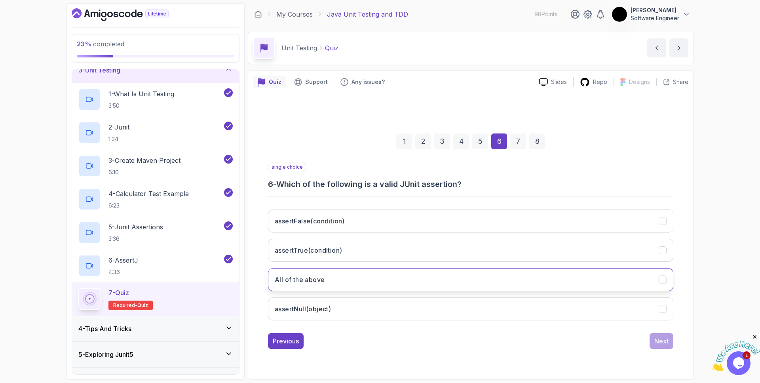
click at [349, 275] on button "All of the above" at bounding box center [470, 279] width 405 height 23
click at [661, 341] on div "Next" at bounding box center [661, 340] width 14 height 9
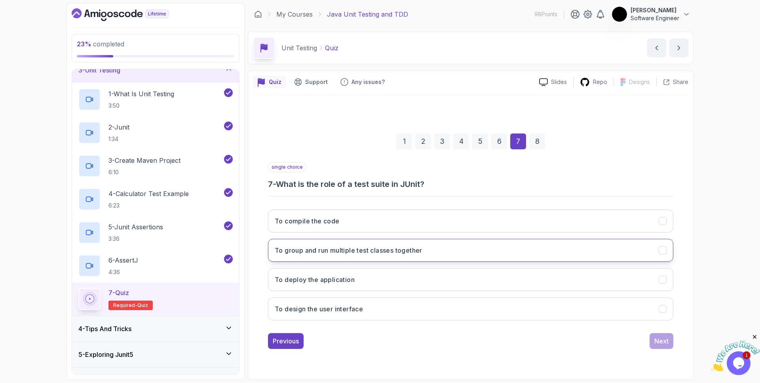
click at [327, 254] on h3 "To group and run multiple test classes together" at bounding box center [349, 249] width 148 height 9
click at [657, 342] on div "Next" at bounding box center [661, 340] width 14 height 9
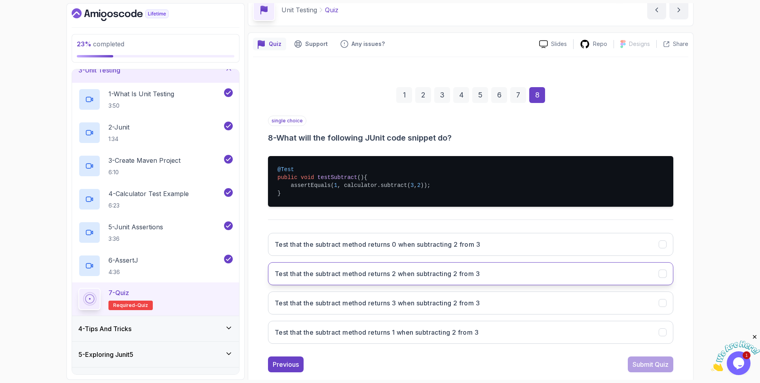
scroll to position [40, 0]
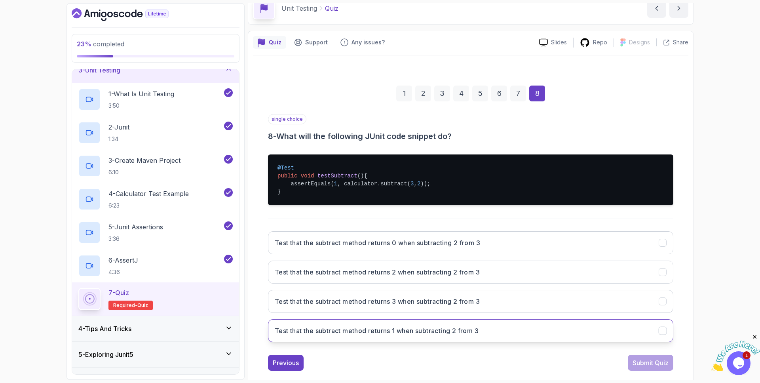
click at [435, 332] on h3 "Test that the subtract method returns 1 when subtracting 2 from 3" at bounding box center [377, 330] width 204 height 9
click at [649, 360] on div "Submit Quiz" at bounding box center [650, 362] width 36 height 9
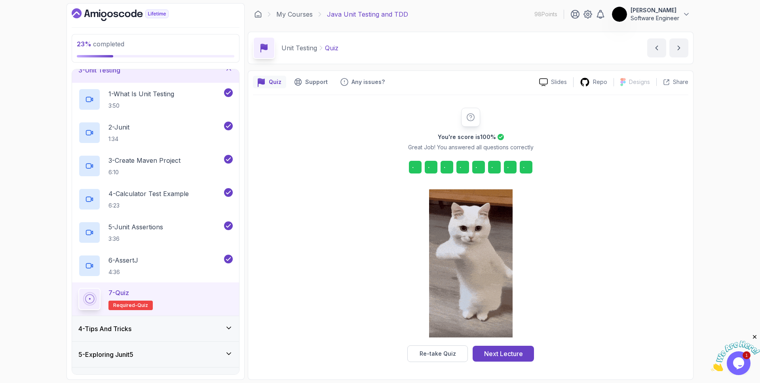
scroll to position [0, 0]
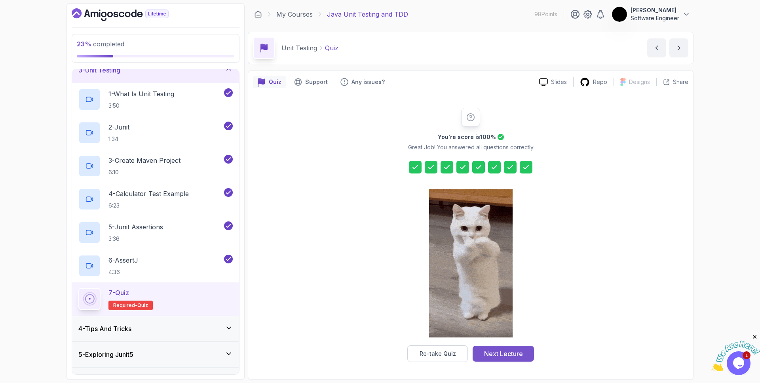
click at [490, 352] on div "Next Lecture" at bounding box center [503, 353] width 39 height 9
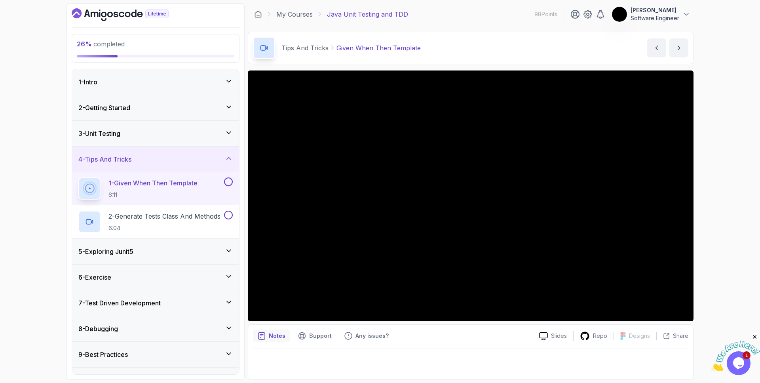
click at [110, 185] on p "1 - Given When Then Template" at bounding box center [152, 182] width 89 height 9
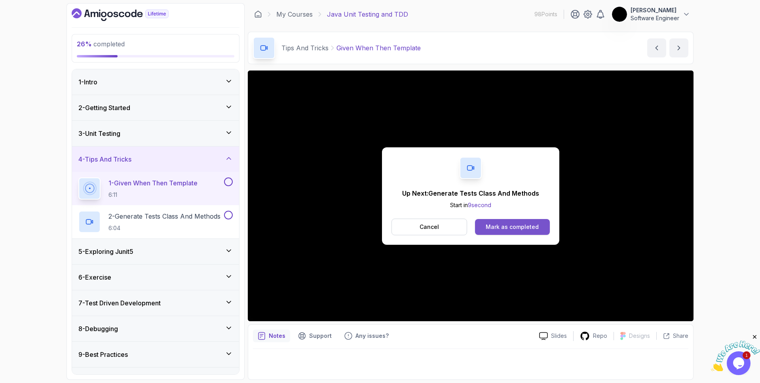
click at [527, 222] on button "Mark as completed" at bounding box center [512, 227] width 75 height 16
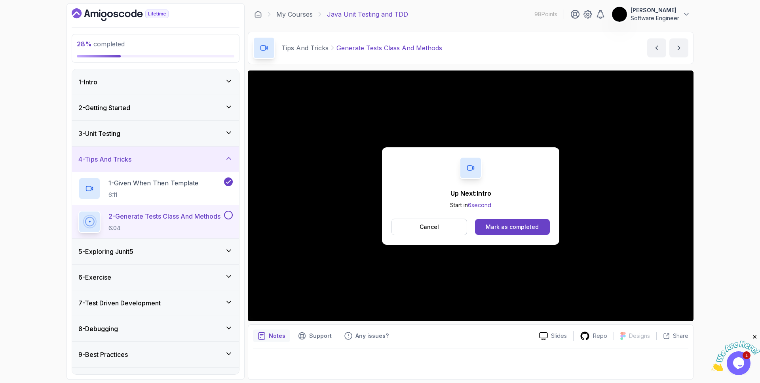
click at [511, 235] on div "Up Next: Intro Start in 6 second Cancel Mark as completed" at bounding box center [470, 195] width 177 height 97
click at [514, 224] on div "Mark as completed" at bounding box center [512, 227] width 53 height 8
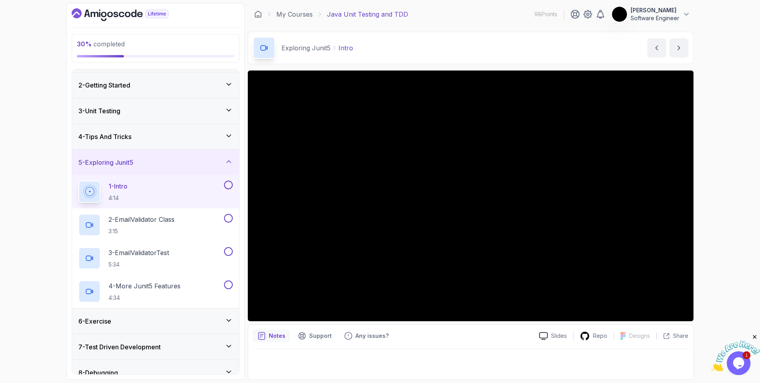
scroll to position [85, 0]
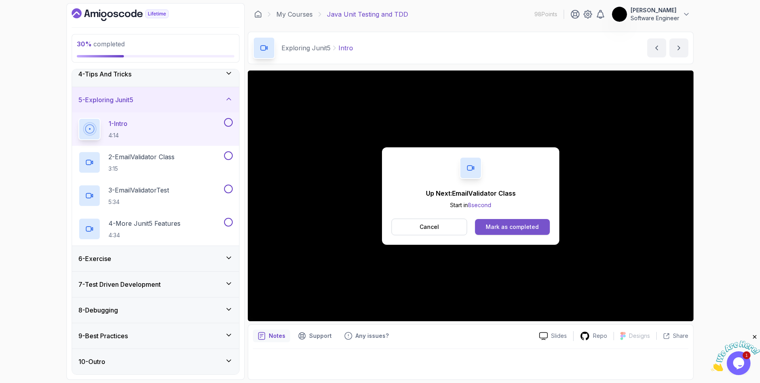
click at [514, 222] on button "Mark as completed" at bounding box center [512, 227] width 75 height 16
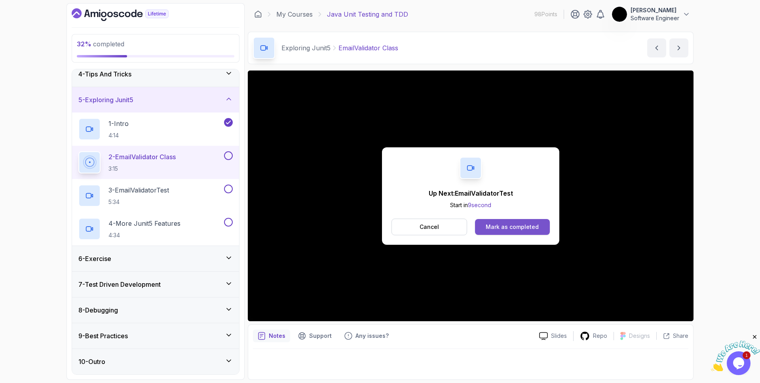
click at [491, 225] on div "Mark as completed" at bounding box center [512, 227] width 53 height 8
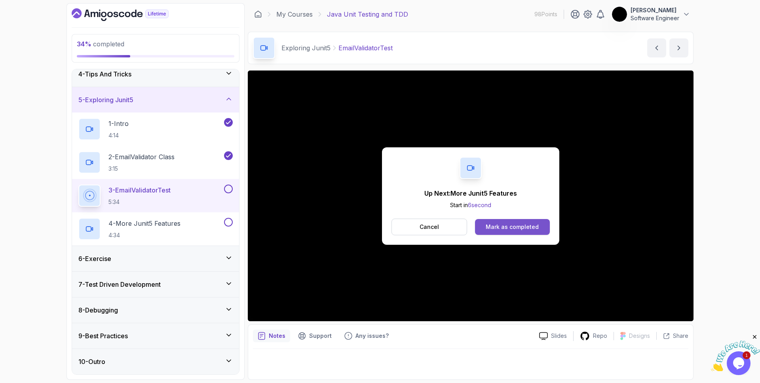
click at [510, 219] on button "Mark as completed" at bounding box center [512, 227] width 75 height 16
